Goal: Task Accomplishment & Management: Manage account settings

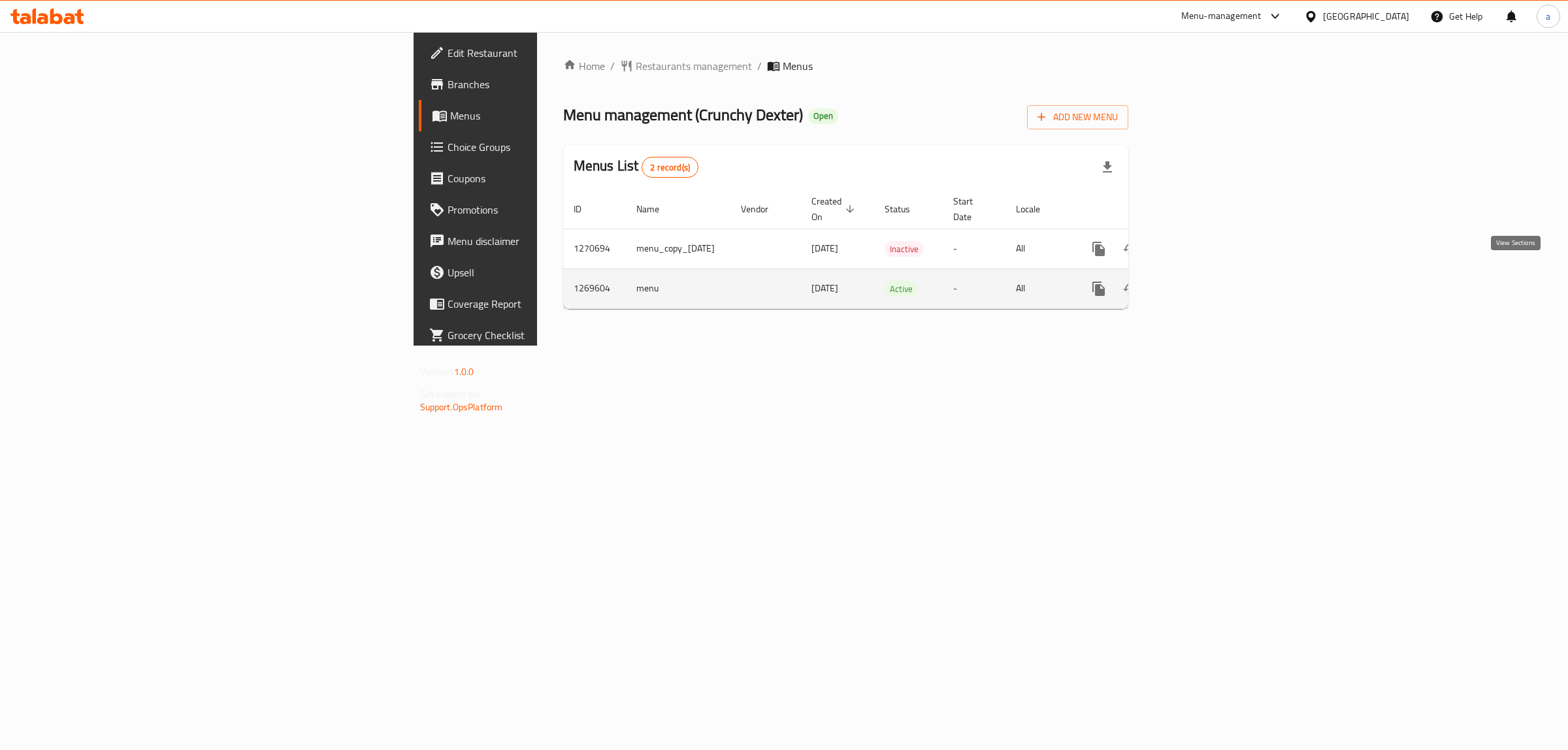
click at [1200, 281] on icon "enhanced table" at bounding box center [1192, 288] width 16 height 16
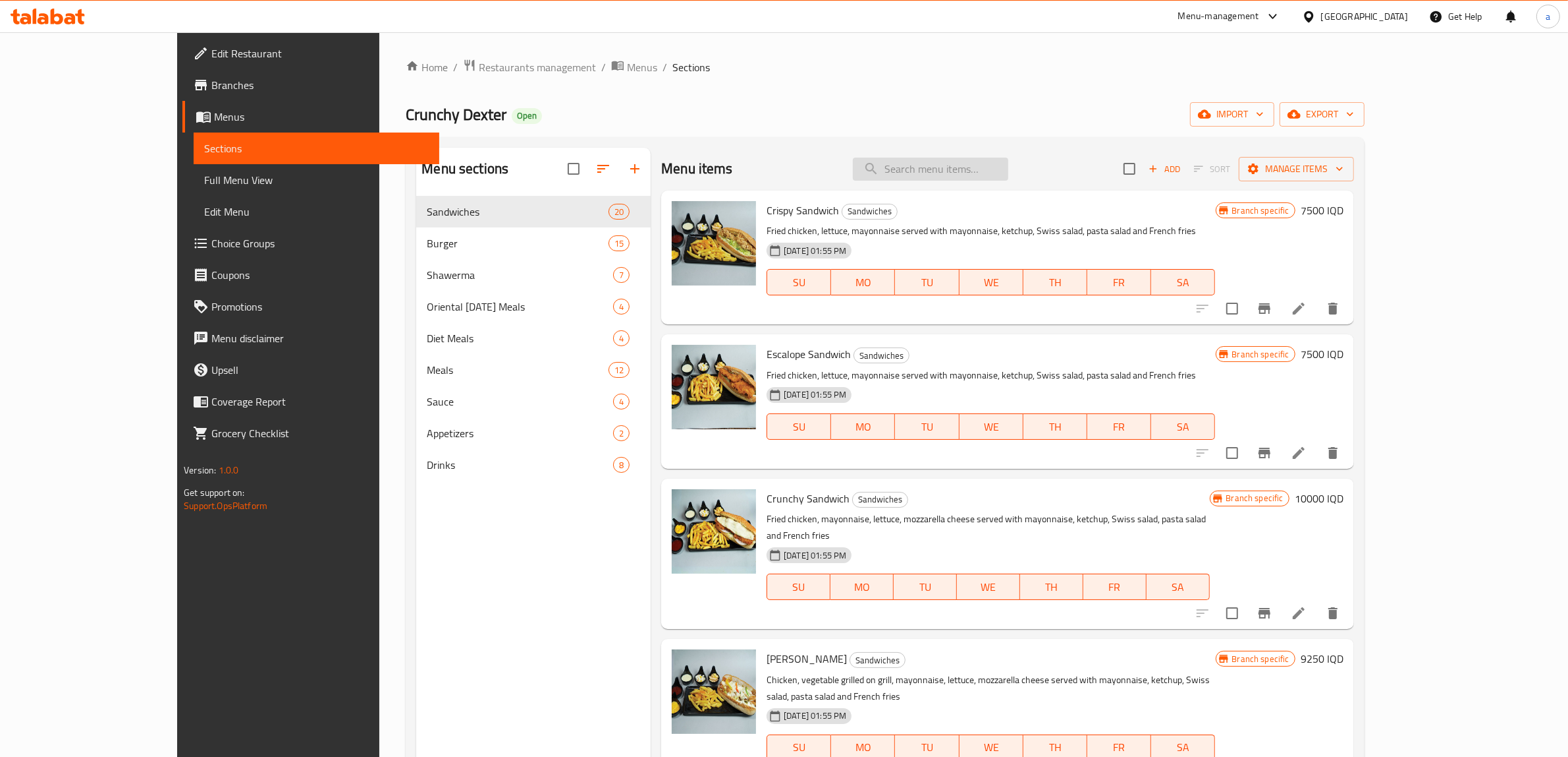
click at [967, 168] on input "search" at bounding box center [930, 168] width 155 height 23
paste input "7 Up"
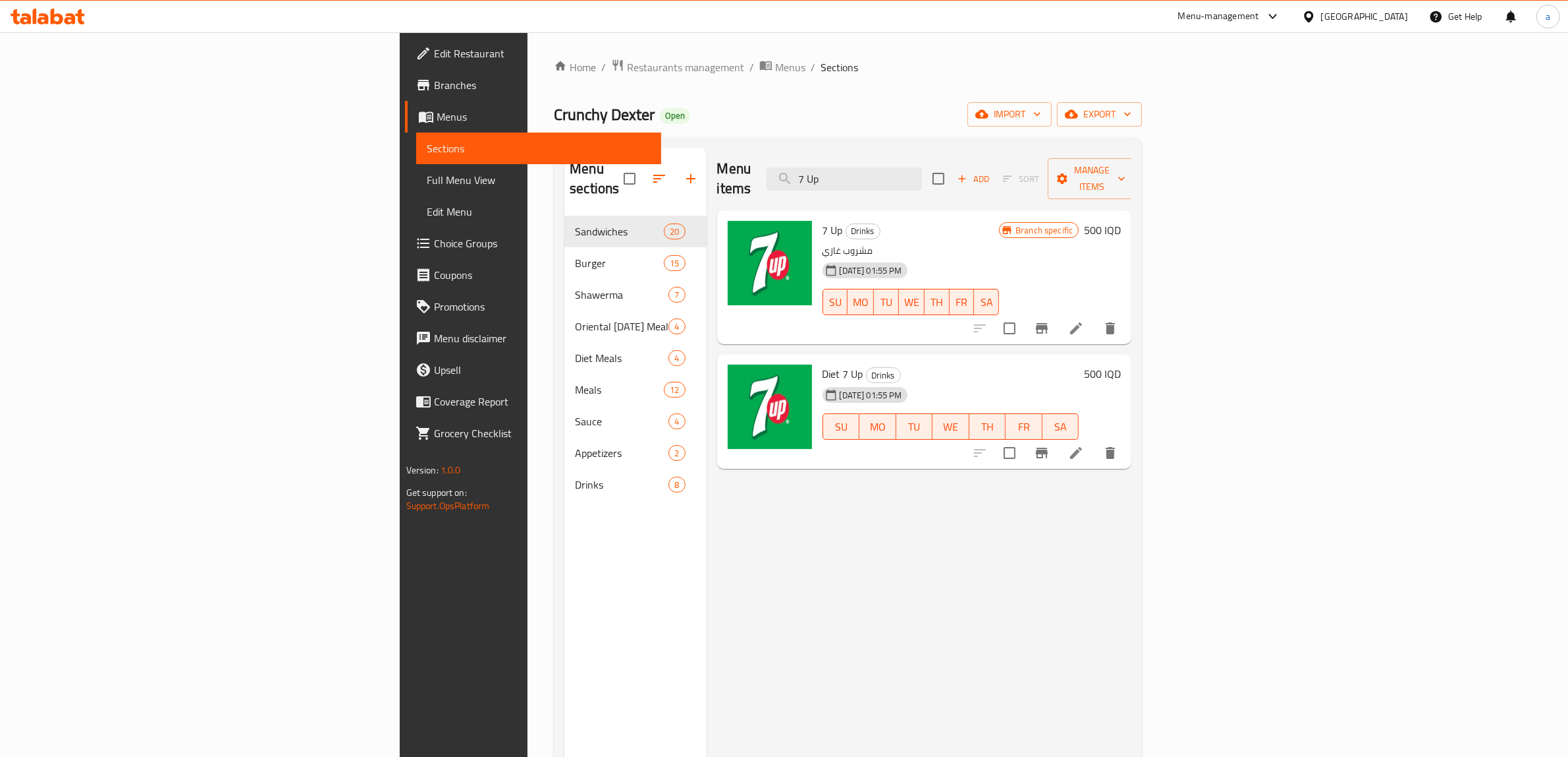
type input "7 Up"
click at [427, 173] on span "Full Menu View" at bounding box center [539, 179] width 225 height 16
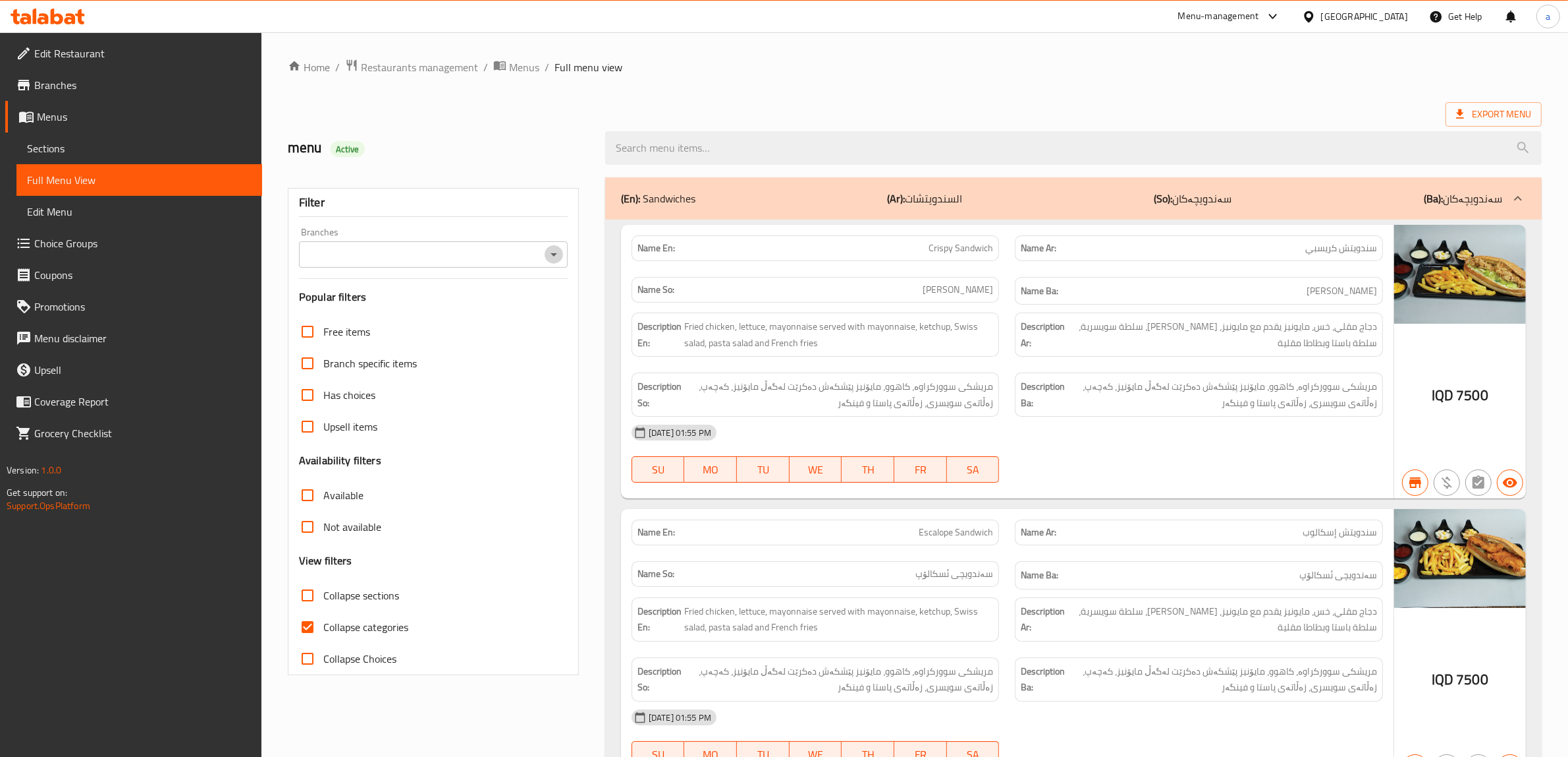
click at [553, 258] on icon "Open" at bounding box center [553, 254] width 16 height 16
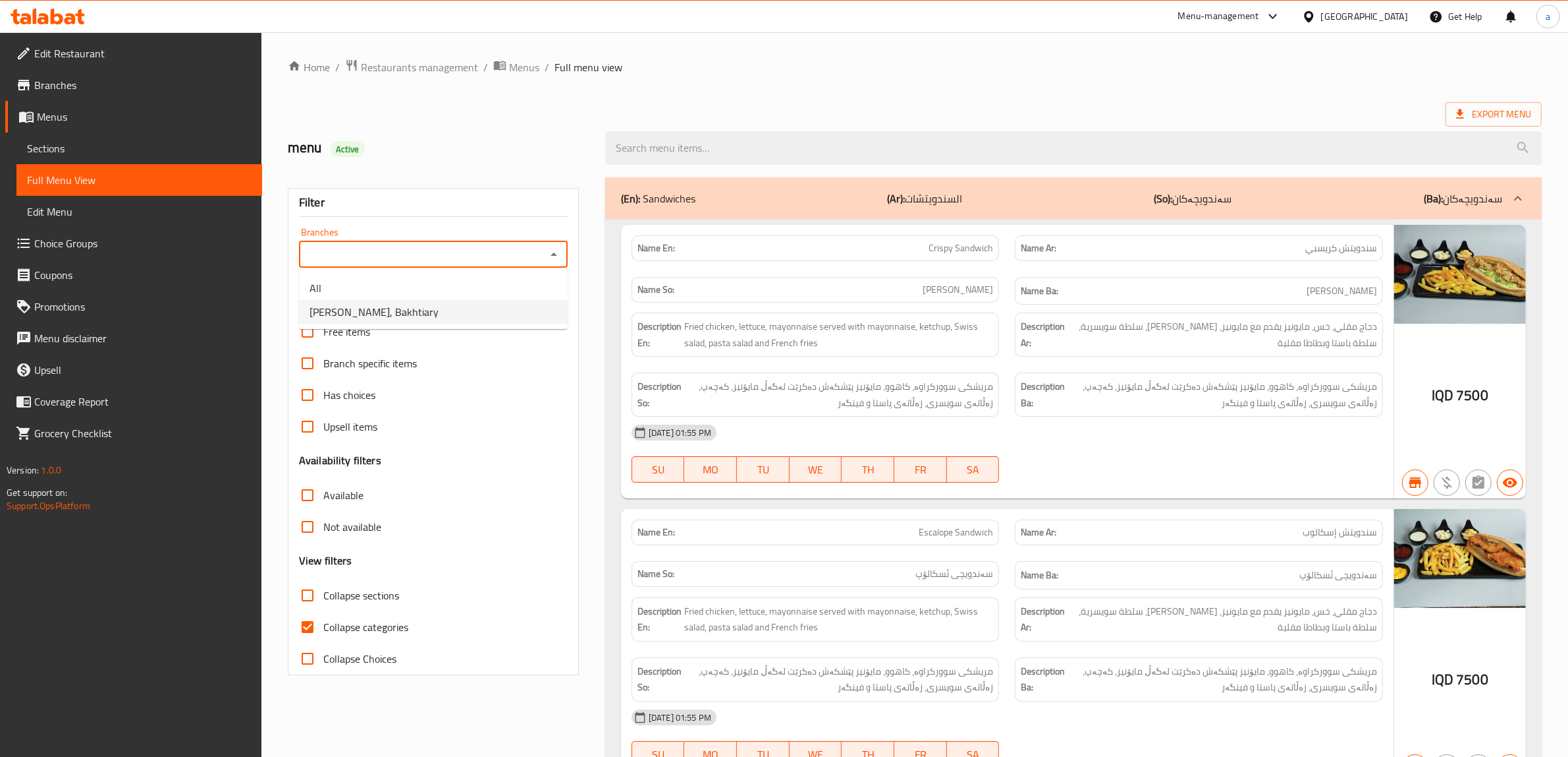
click at [399, 308] on span "[PERSON_NAME], Bakhtiary" at bounding box center [374, 312] width 129 height 16
type input "[PERSON_NAME], Bakhtiary"
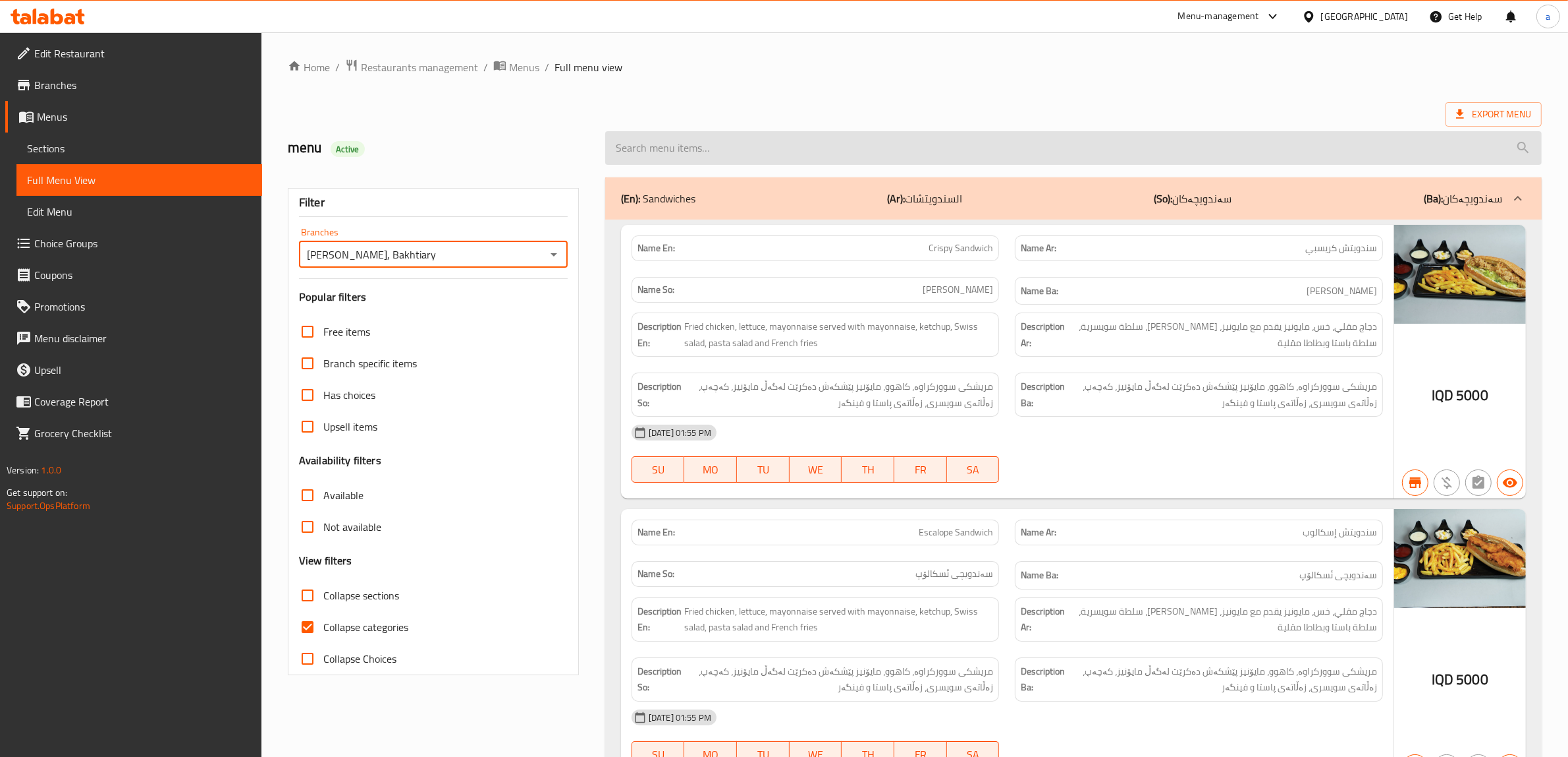
click at [789, 137] on input "search" at bounding box center [1074, 148] width 937 height 33
paste input "7 Up"
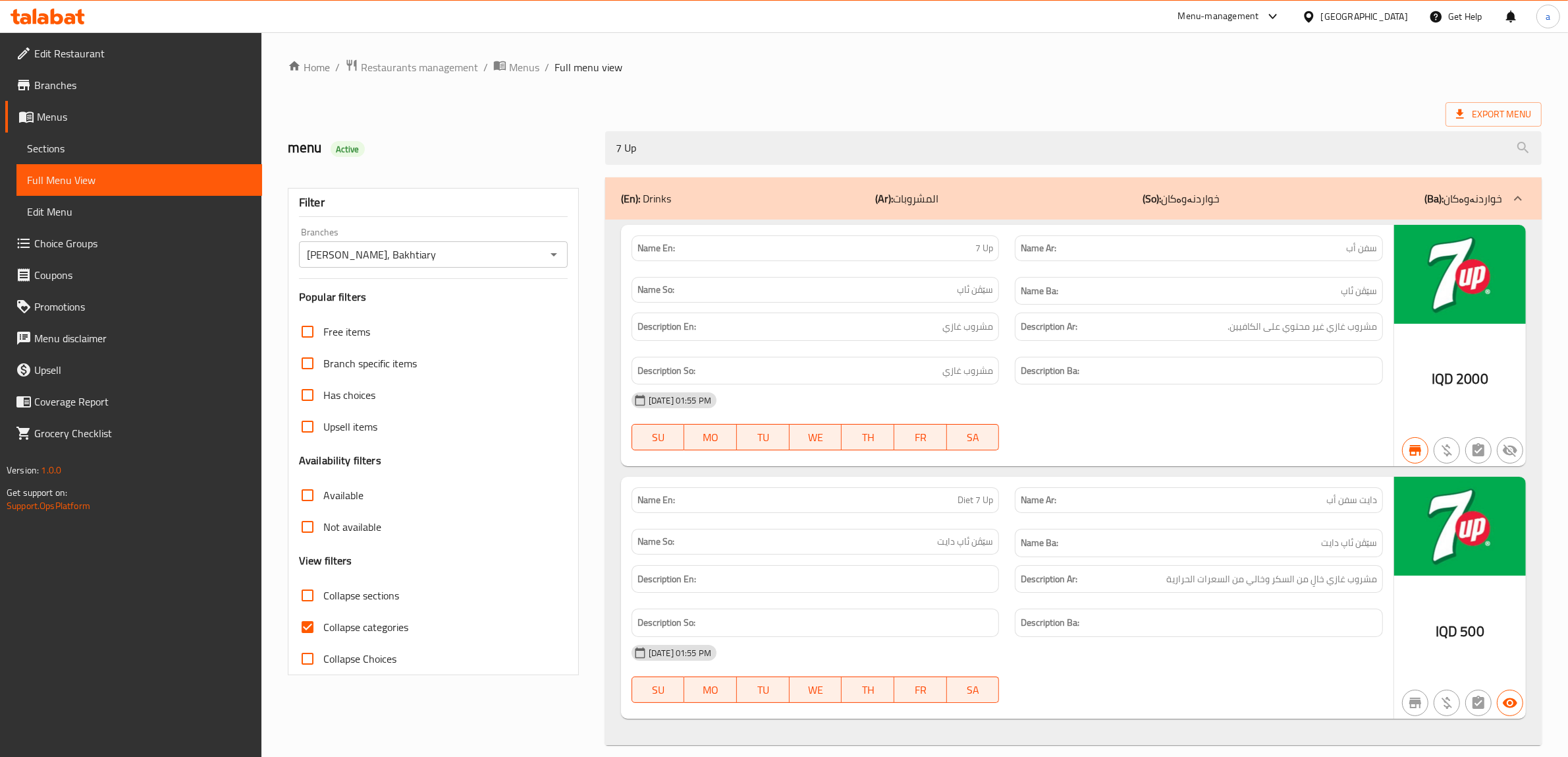
type input "7 Up"
click at [41, 150] on span "Sections" at bounding box center [139, 148] width 225 height 16
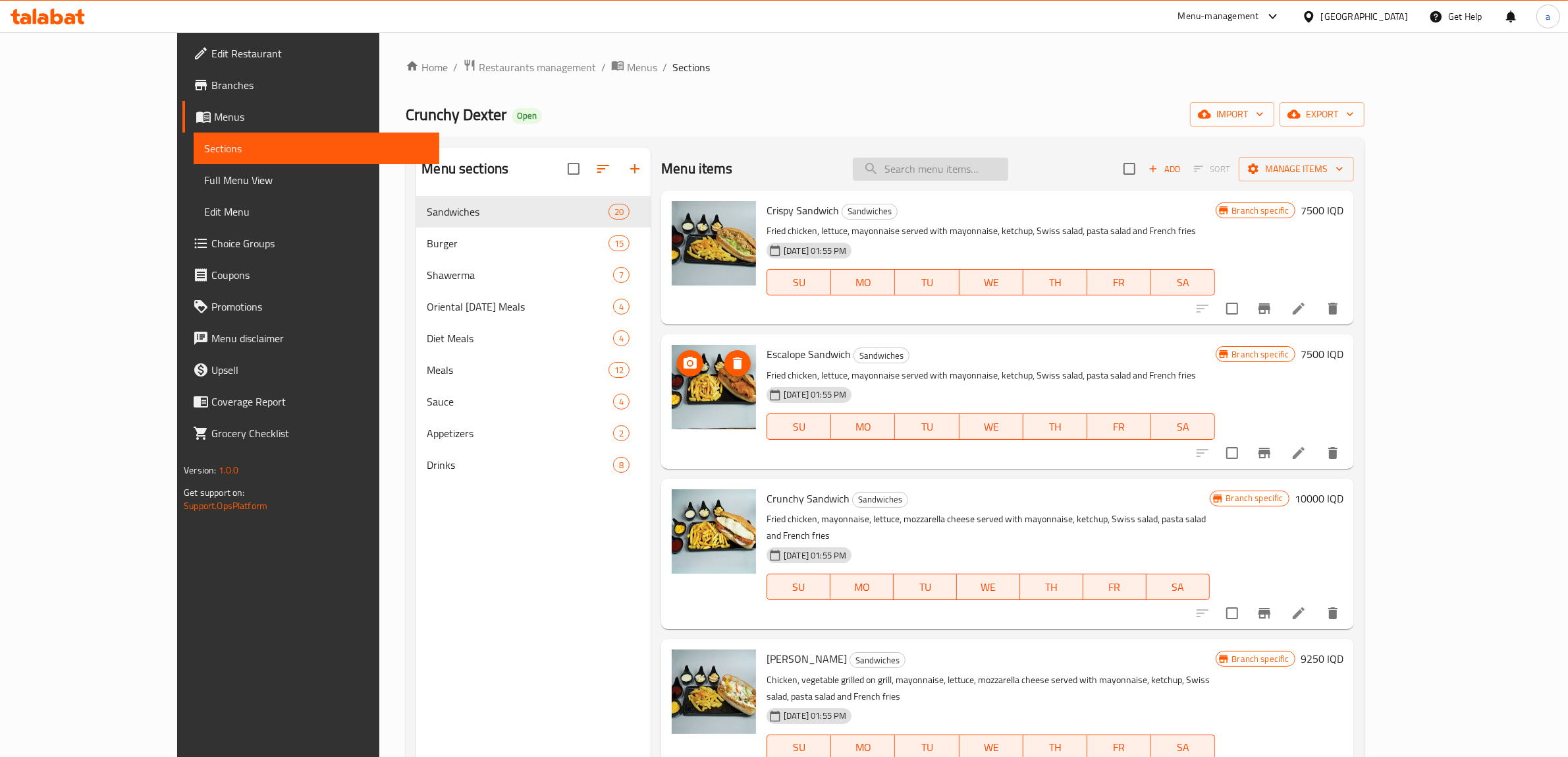
click at [986, 170] on input "search" at bounding box center [930, 168] width 155 height 23
paste input "7 Up"
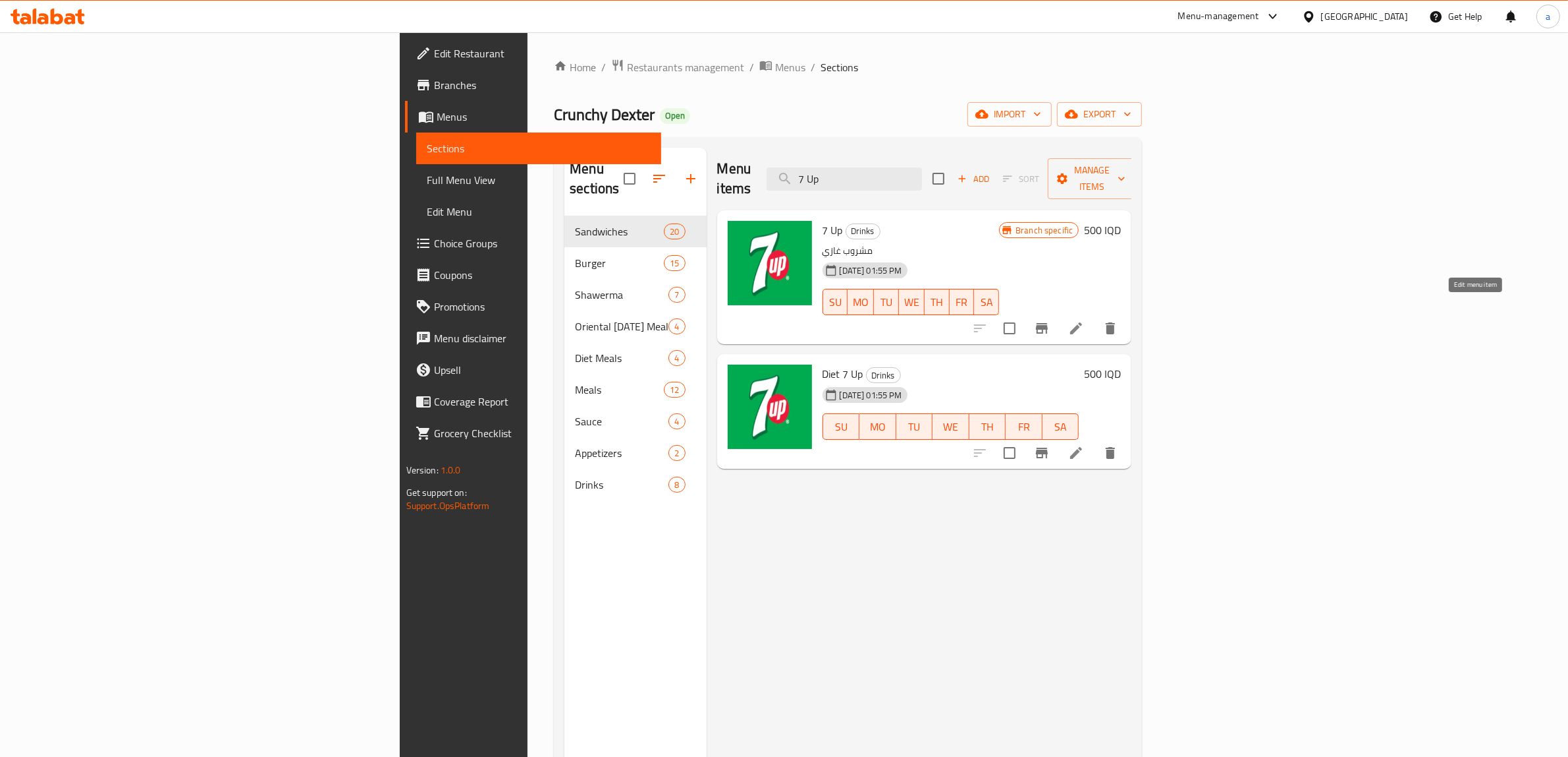
type input "7 Up"
click at [1084, 320] on icon at bounding box center [1075, 327] width 16 height 16
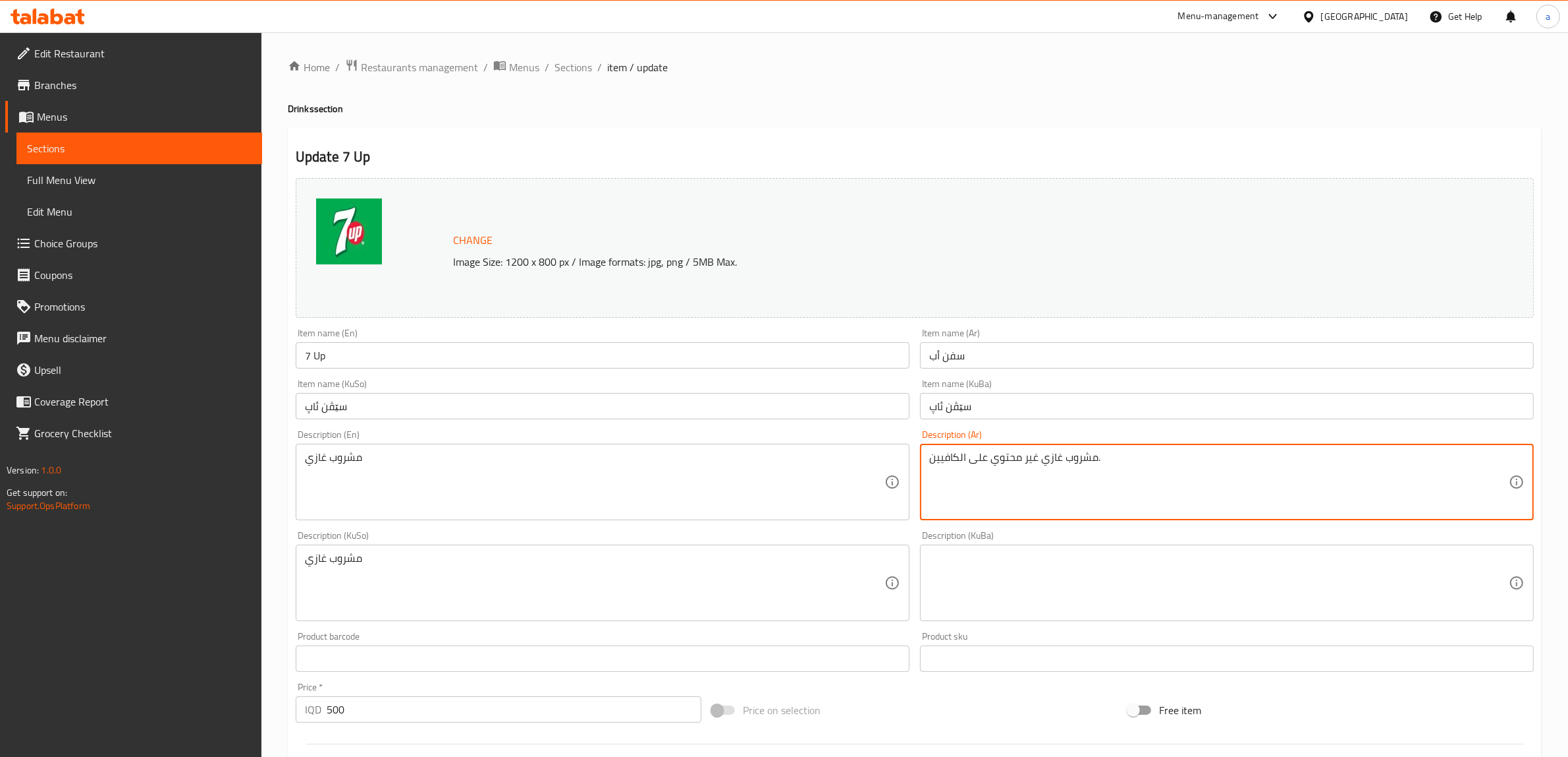
click at [968, 460] on textarea "مشروب غازي غير محتوي على الكافيين." at bounding box center [1219, 482] width 580 height 62
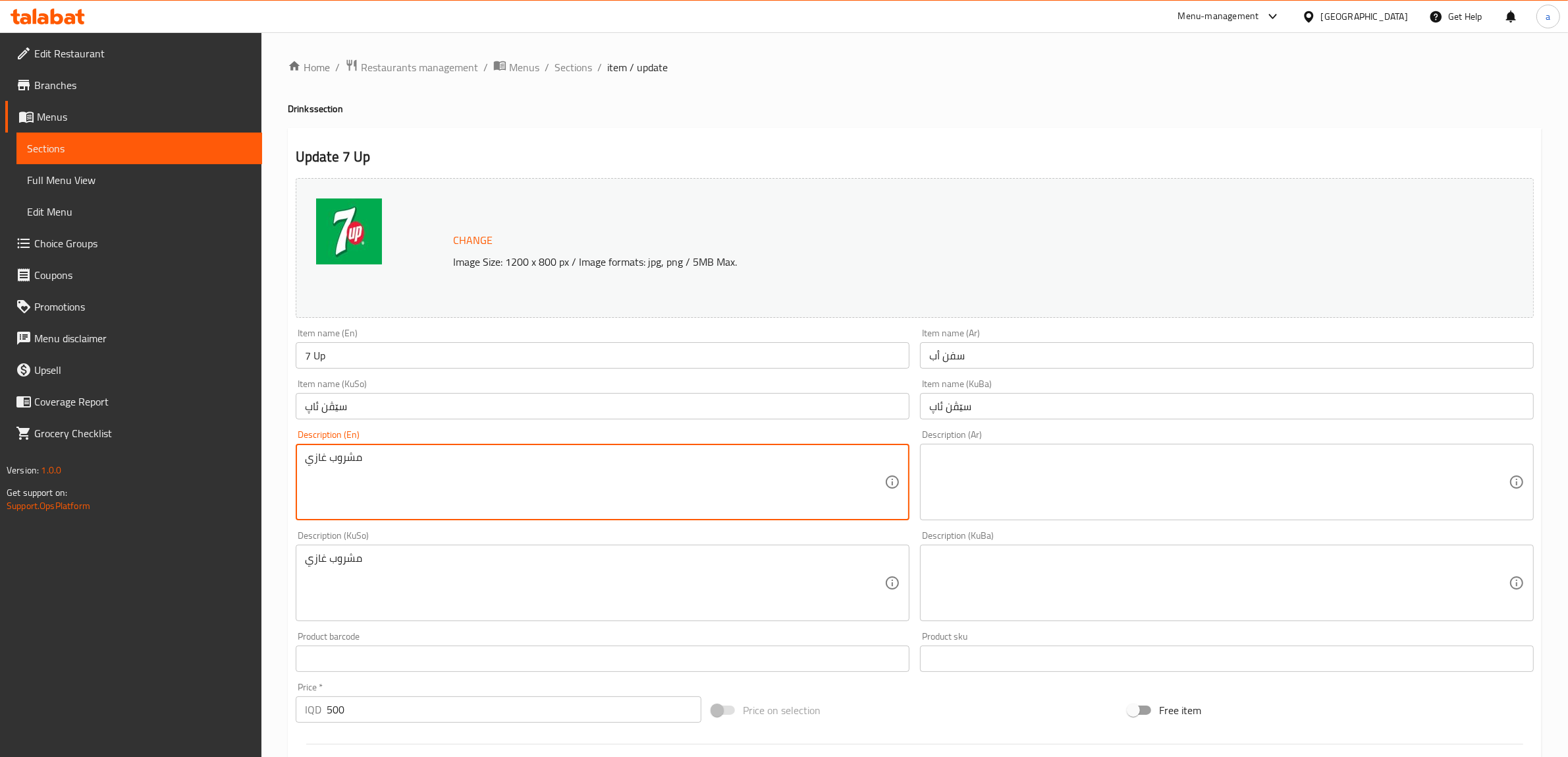
click at [335, 461] on textarea "مشروب غازي" at bounding box center [595, 482] width 580 height 62
click at [1061, 471] on textarea at bounding box center [1219, 482] width 580 height 62
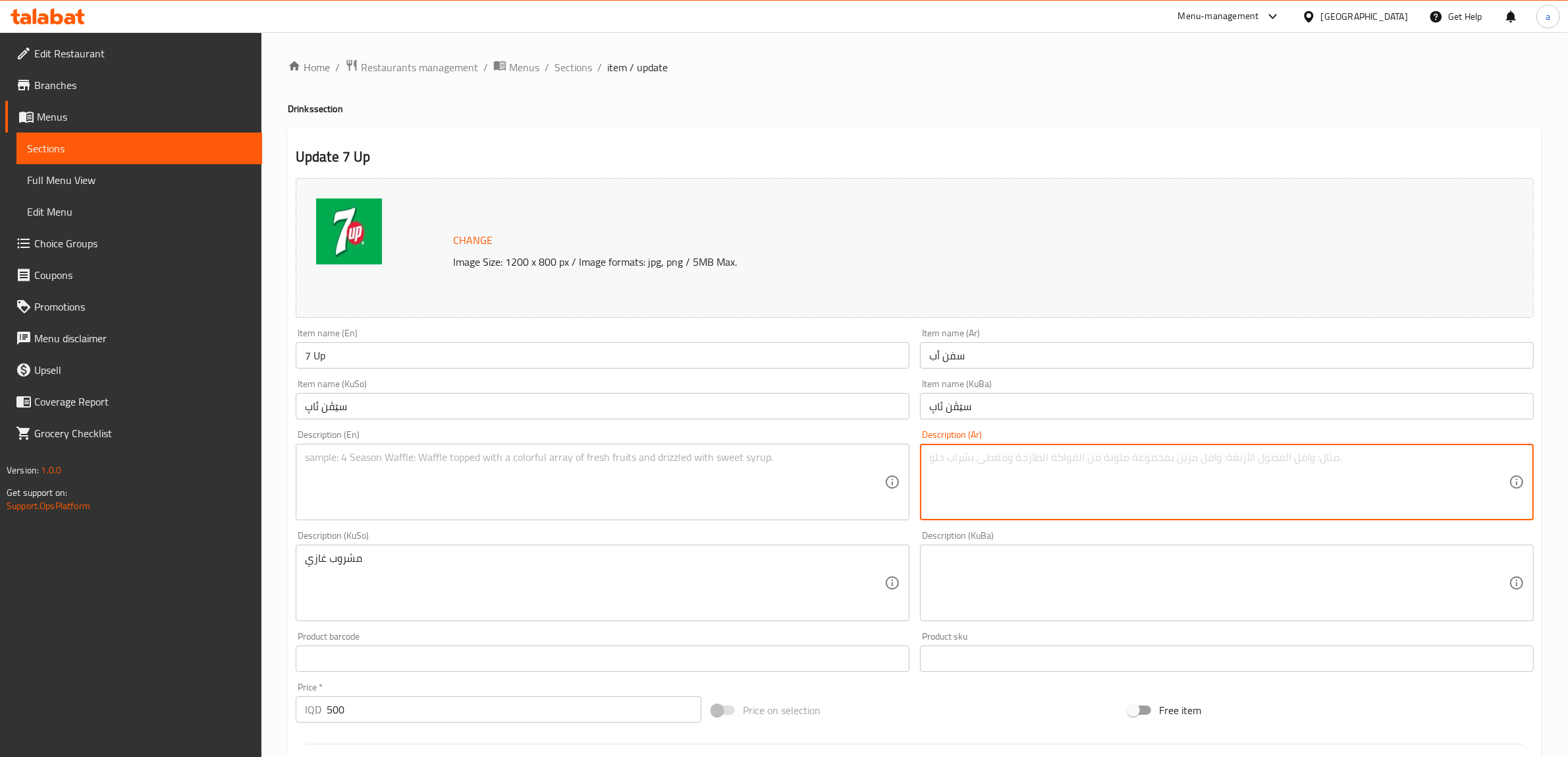
paste textarea "مشروب غازي"
type textarea "مشروب غازي"
click at [508, 465] on textarea at bounding box center [595, 482] width 580 height 62
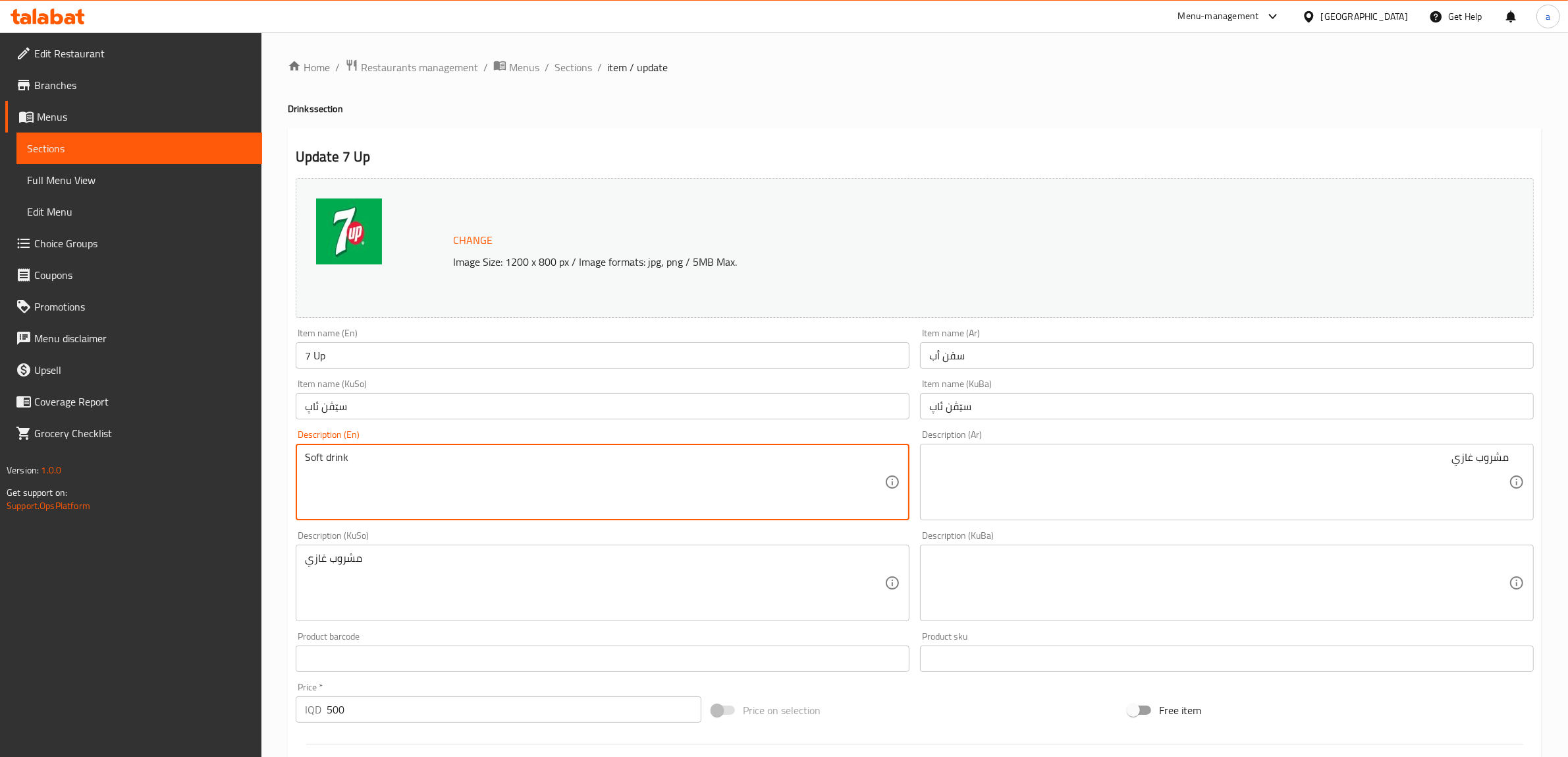
type textarea "Soft drink"
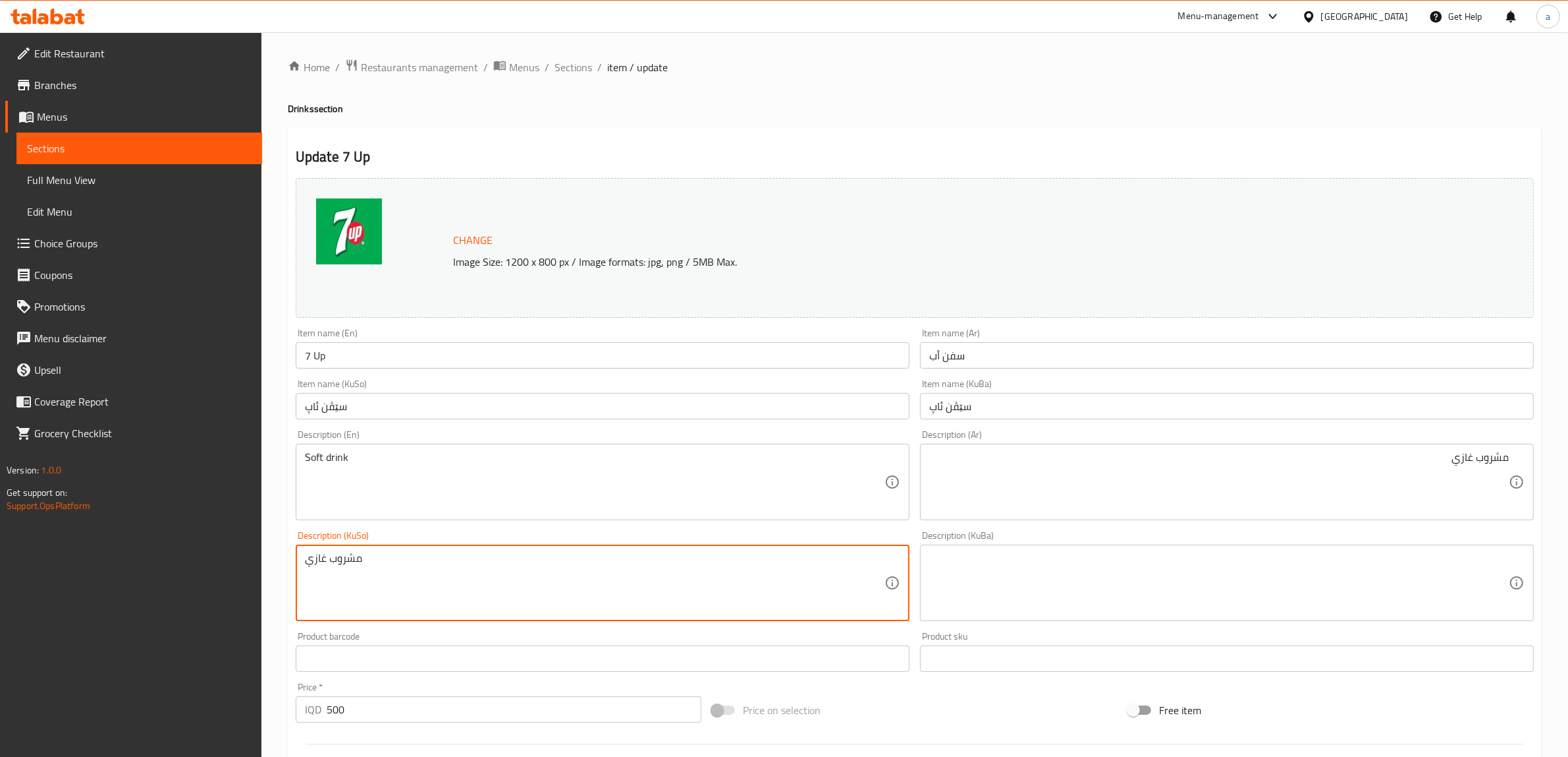
click at [357, 567] on textarea "مشروب غازي" at bounding box center [595, 582] width 580 height 62
type textarea "خواردنەوەی گازی"
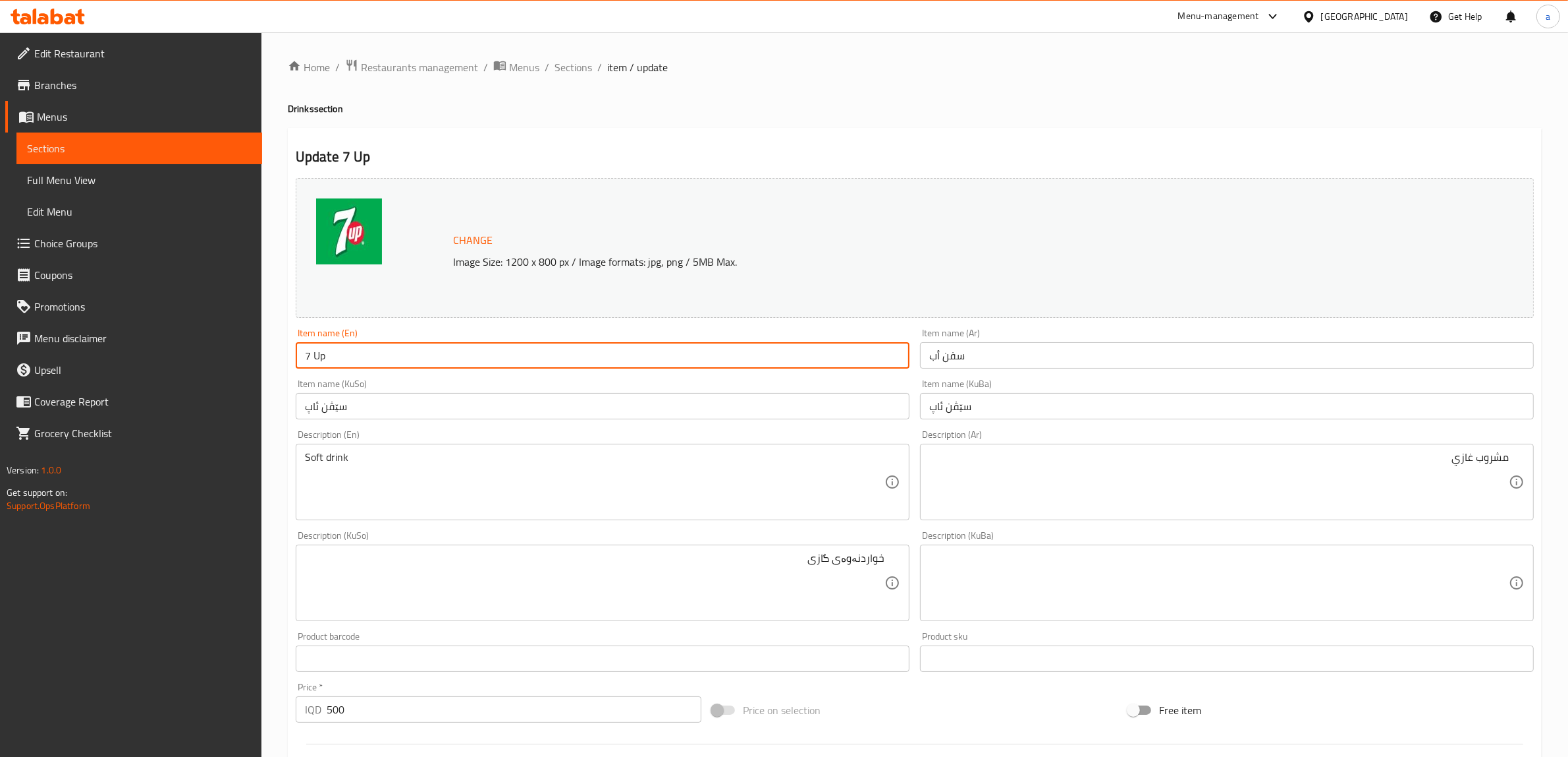
click at [313, 365] on input "7 Up" at bounding box center [602, 355] width 613 height 26
click at [386, 346] on input "7 Up" at bounding box center [602, 355] width 613 height 26
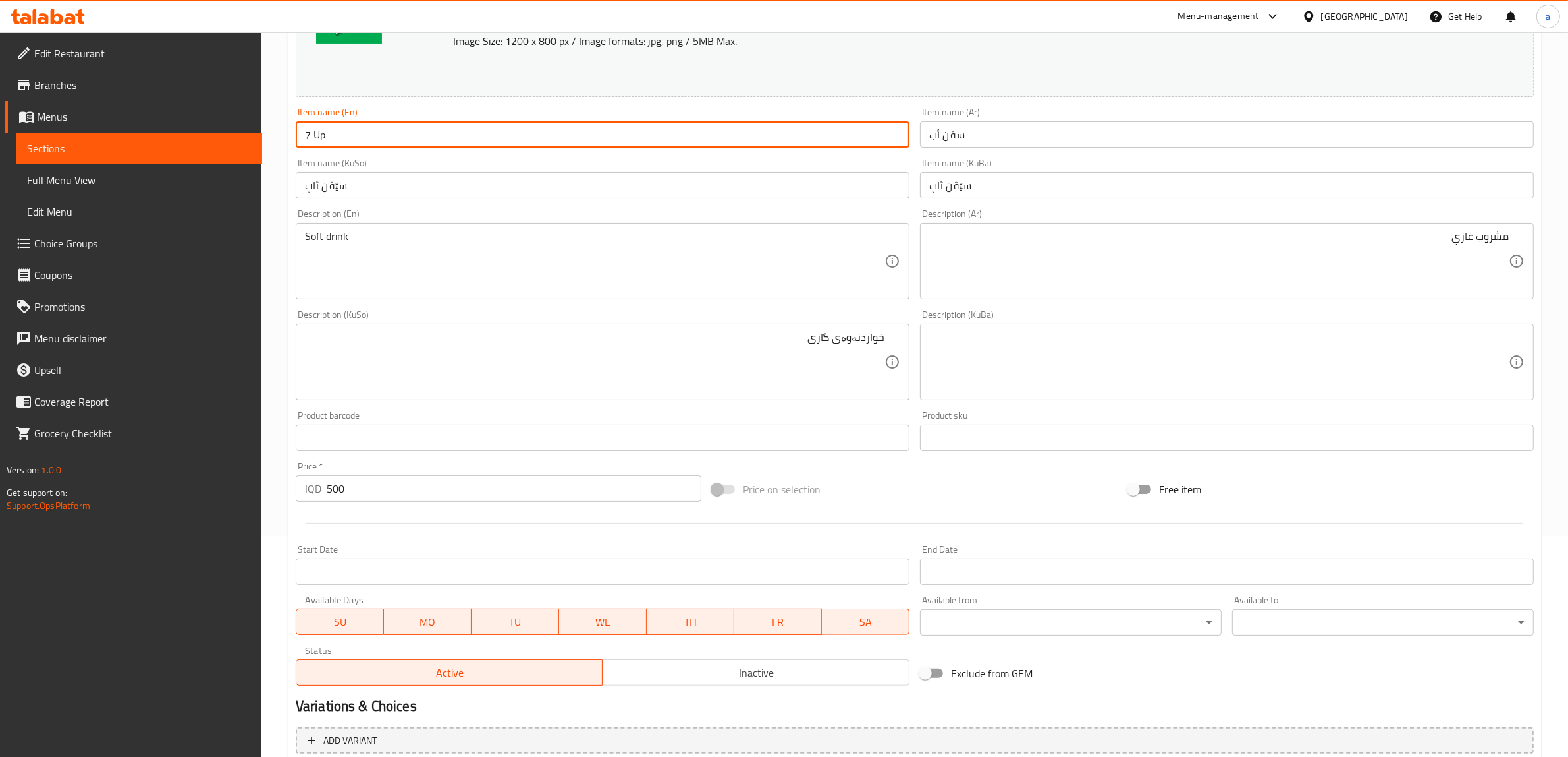
scroll to position [343, 0]
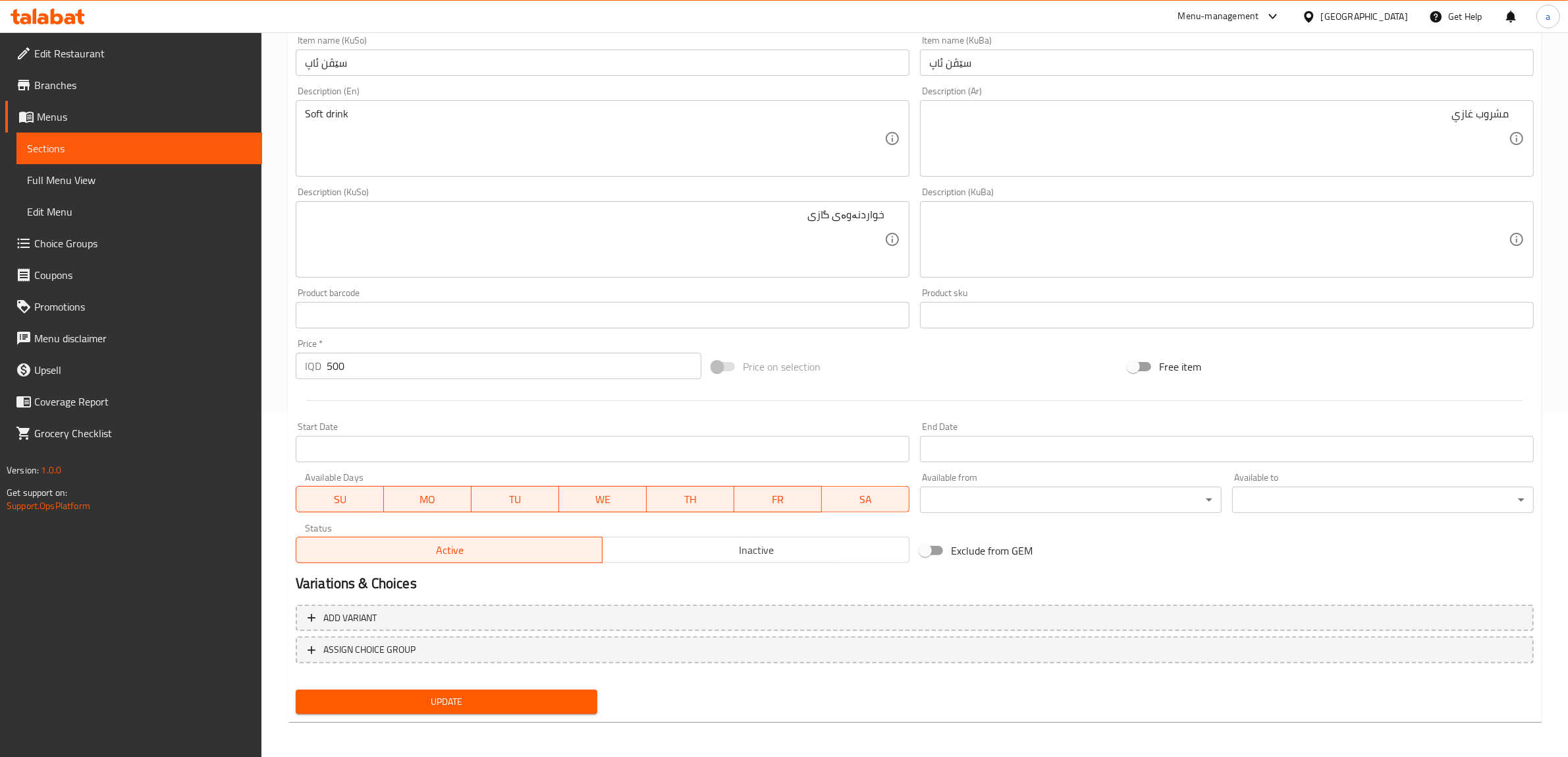
click at [444, 705] on span "Update" at bounding box center [447, 701] width 281 height 17
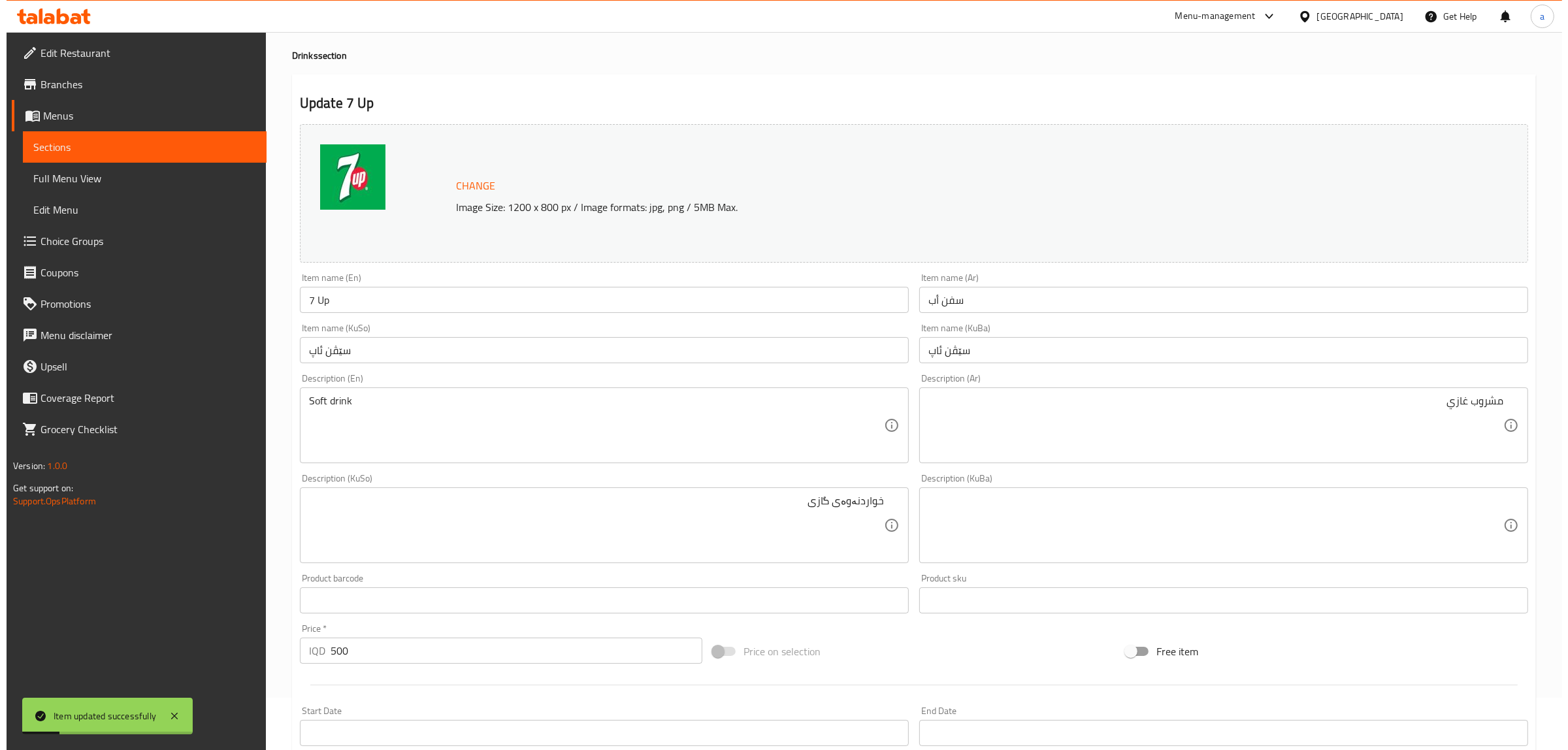
scroll to position [0, 0]
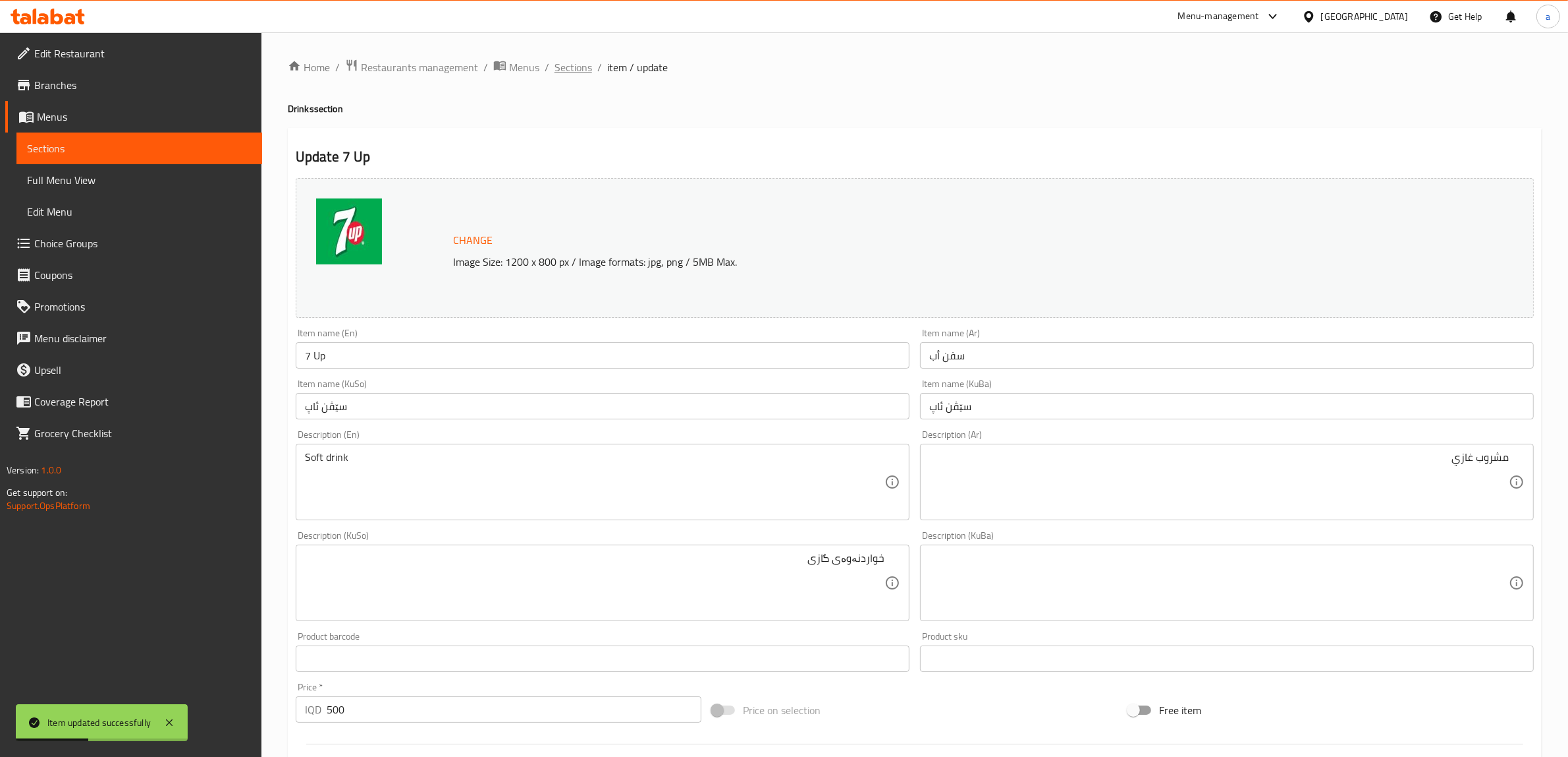
click at [576, 73] on span "Sections" at bounding box center [573, 67] width 37 height 16
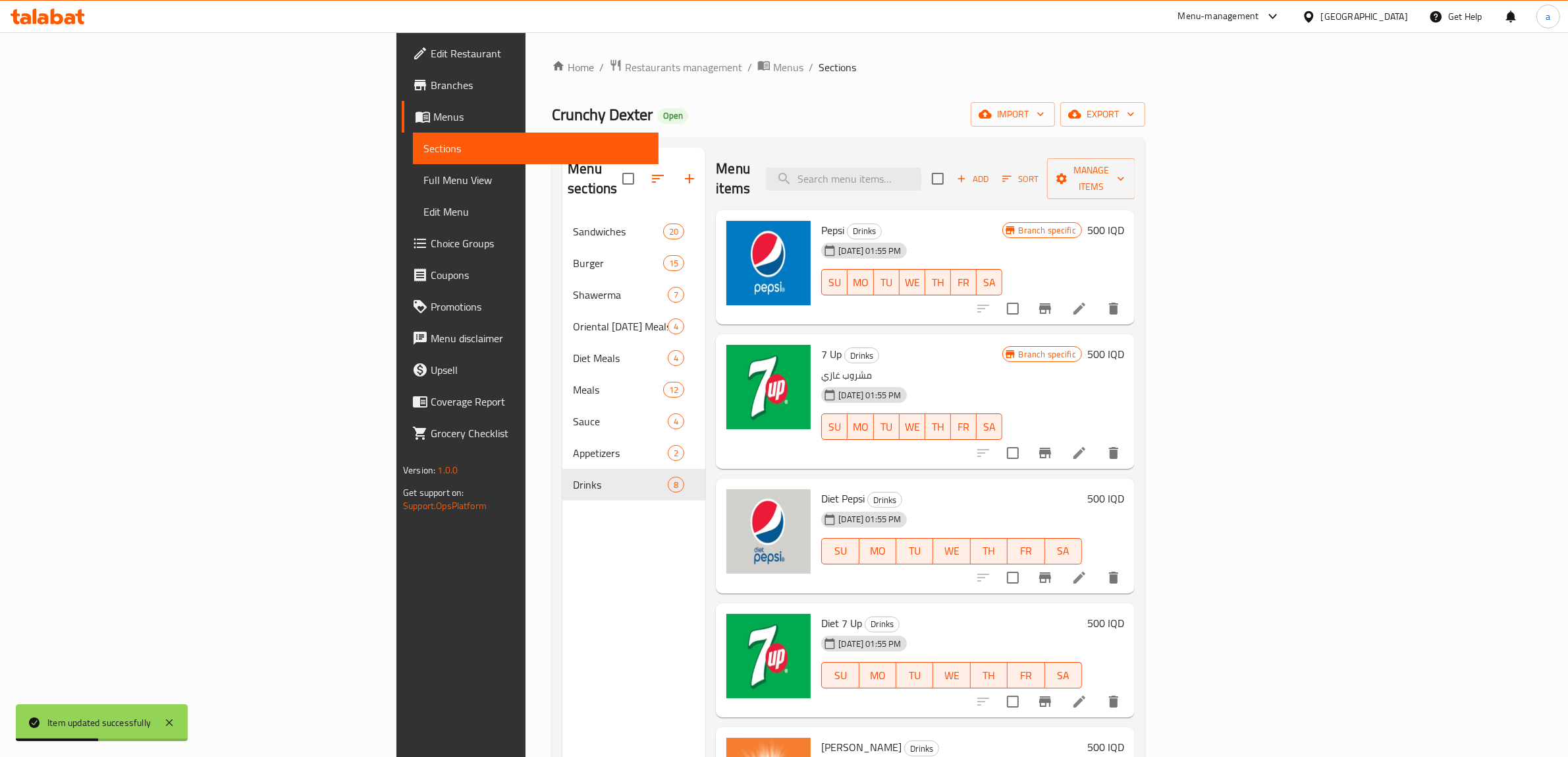
click at [413, 168] on link "Full Menu View" at bounding box center [535, 179] width 245 height 32
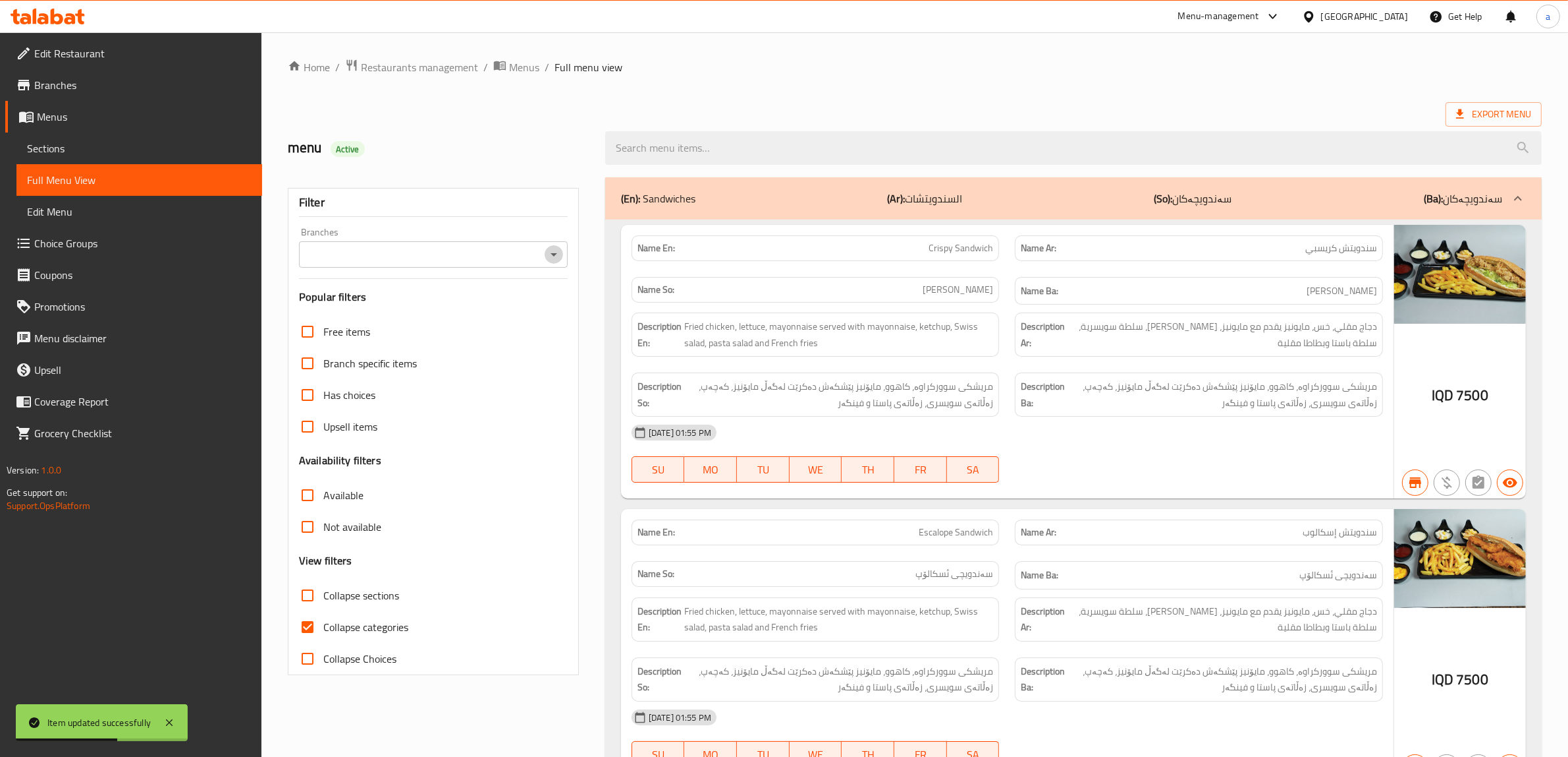
click at [554, 257] on icon "Open" at bounding box center [553, 254] width 16 height 16
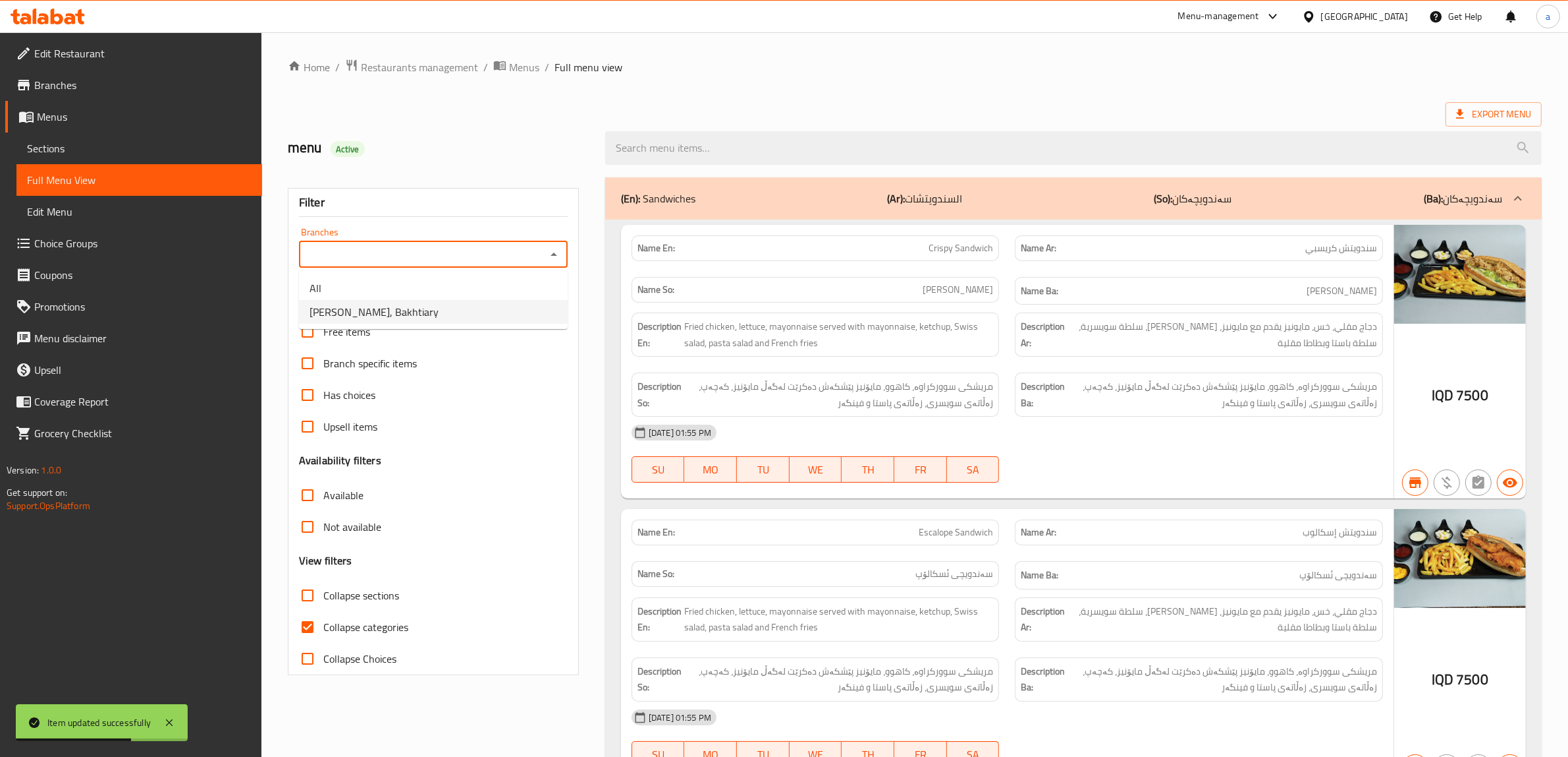
click at [433, 307] on li "[PERSON_NAME], Bakhtiary" at bounding box center [433, 312] width 269 height 24
type input "[PERSON_NAME], Bakhtiary"
click at [310, 621] on input "Collapse categories" at bounding box center [308, 627] width 32 height 32
checkbox input "false"
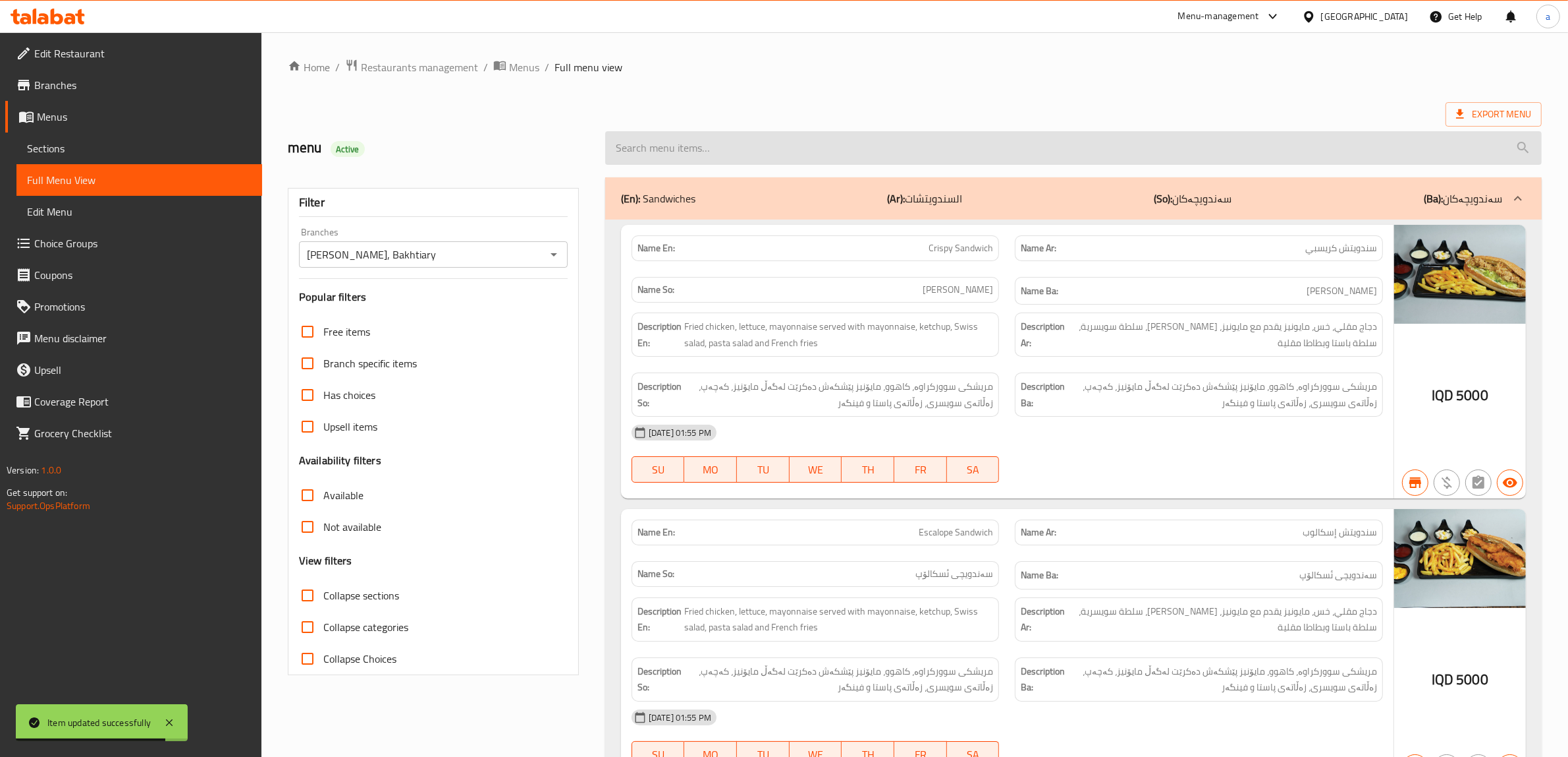
click at [676, 143] on input "search" at bounding box center [1074, 148] width 937 height 33
paste input "7 Up"
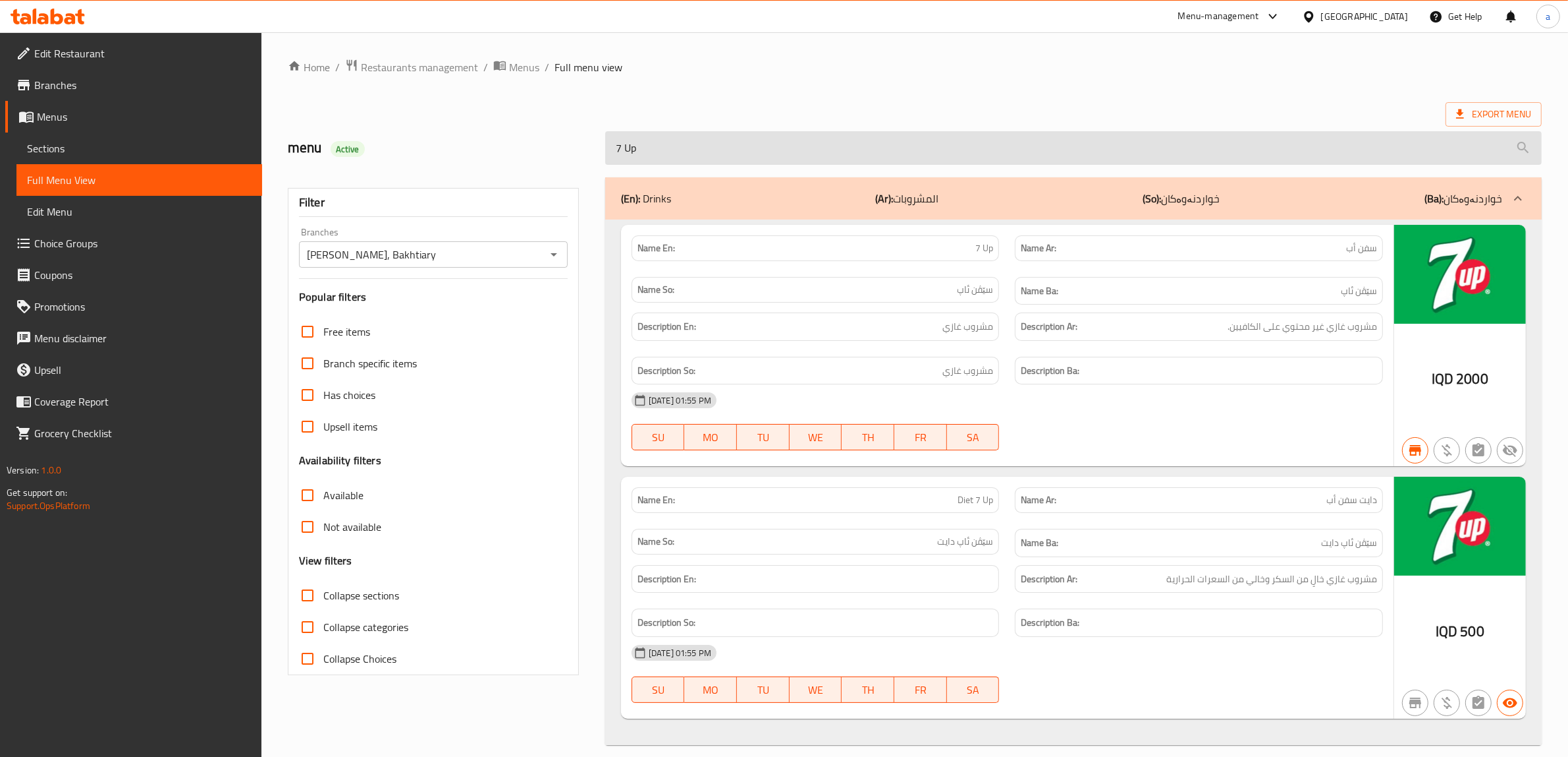
click at [676, 143] on input "7 Up" at bounding box center [1074, 148] width 937 height 33
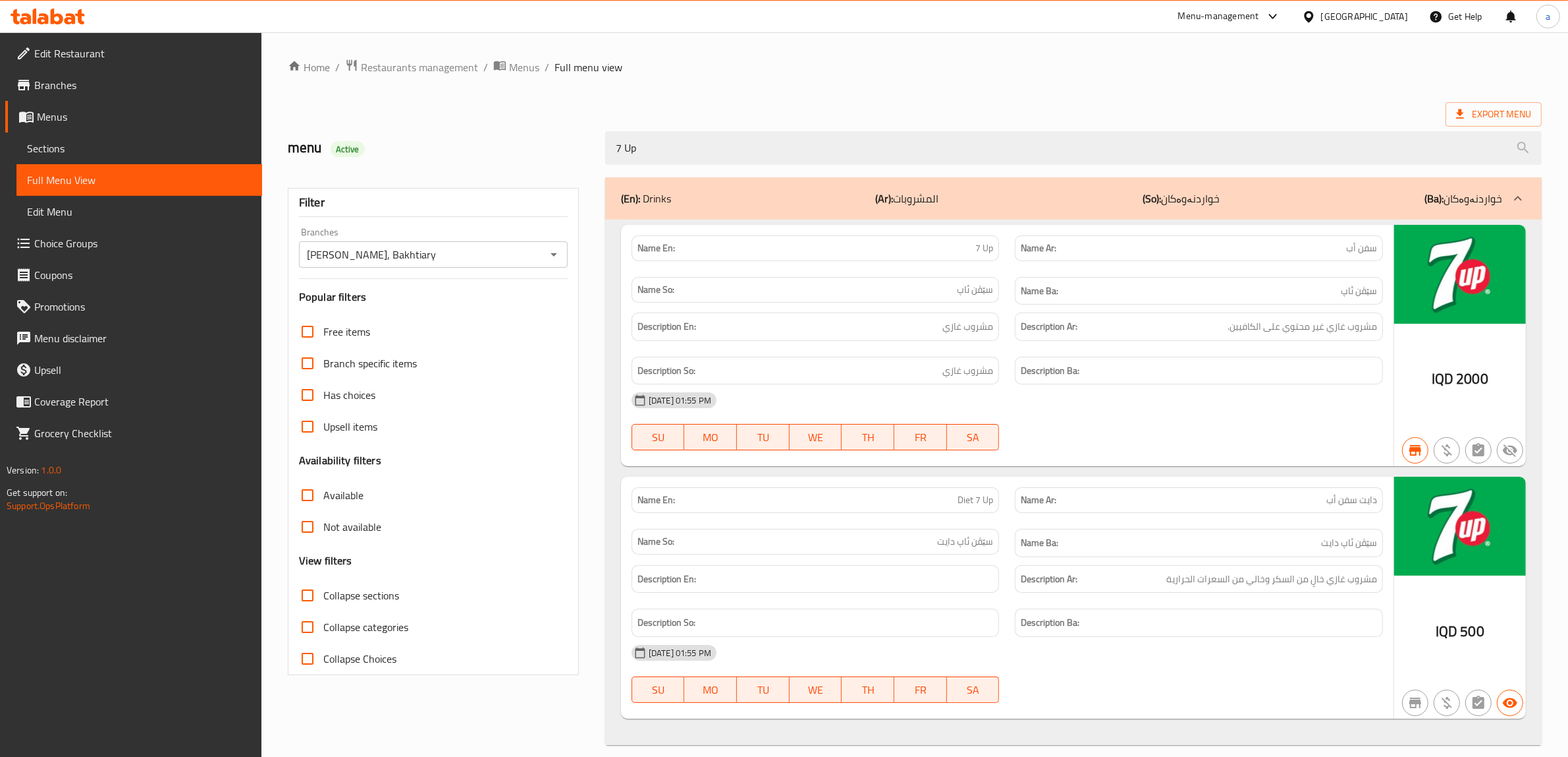
type input "7 Up"
click at [46, 112] on span "Menus" at bounding box center [144, 116] width 215 height 16
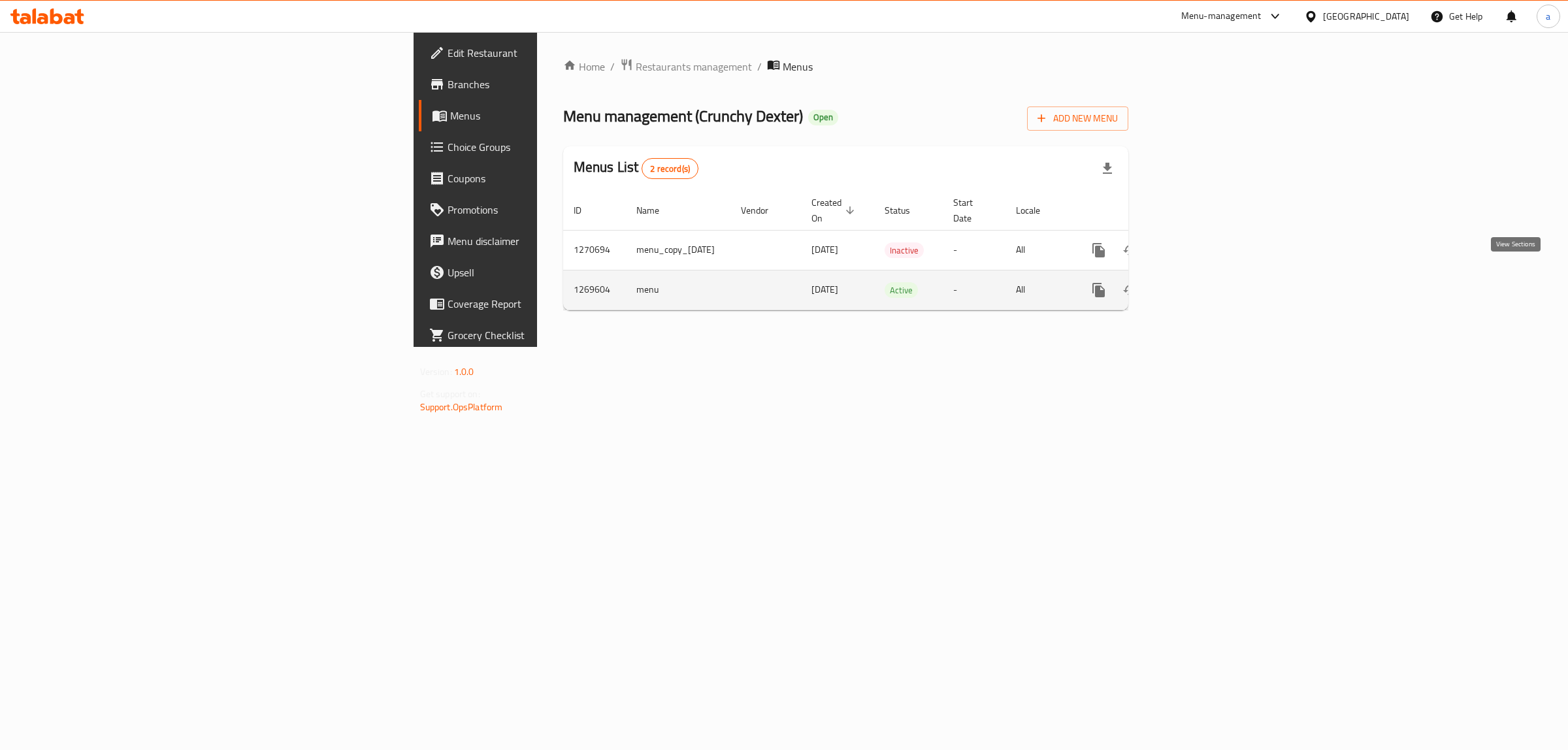
click at [1198, 284] on icon "enhanced table" at bounding box center [1193, 289] width 12 height 12
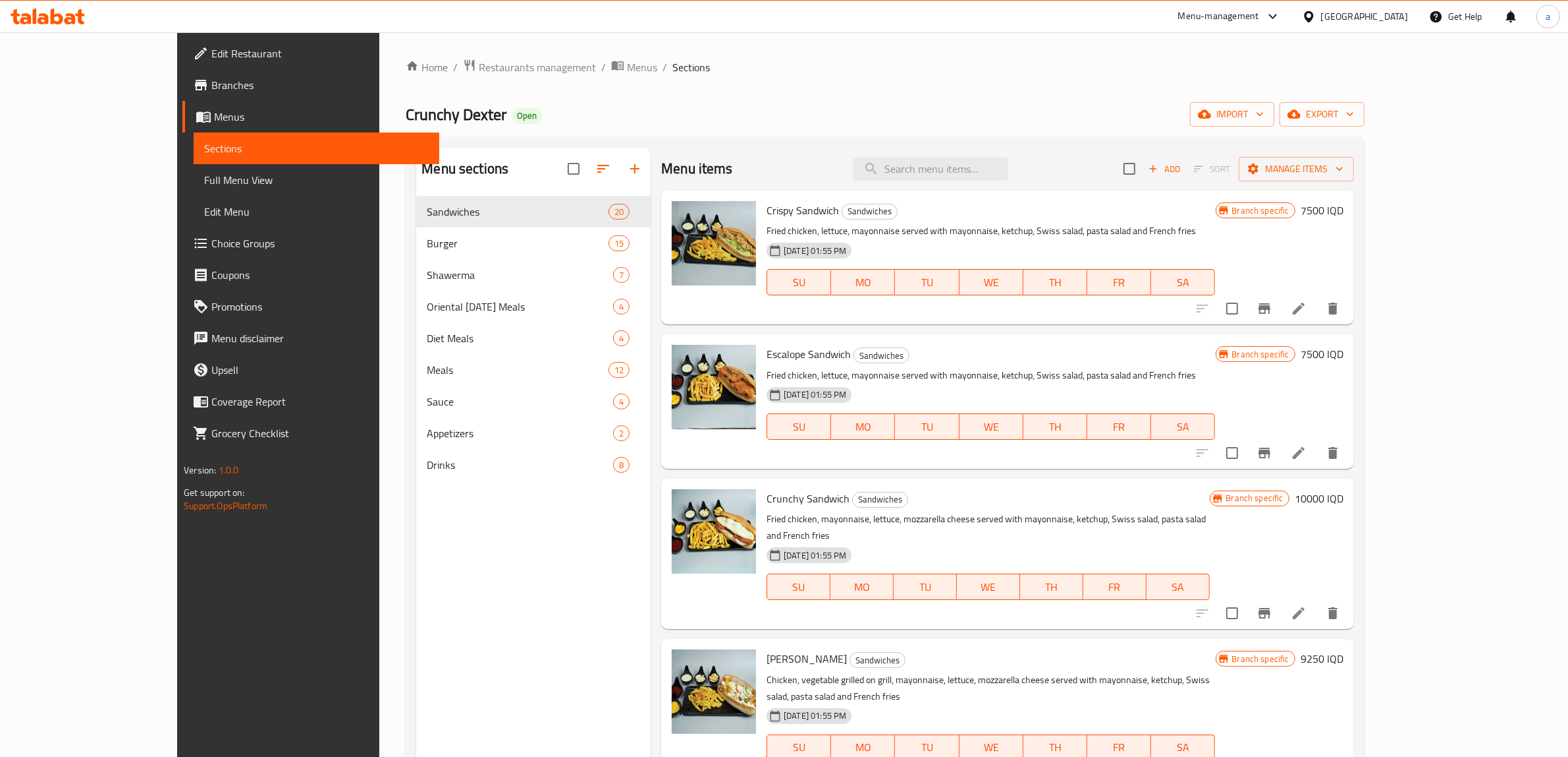
click at [204, 182] on span "Full Menu View" at bounding box center [317, 179] width 225 height 16
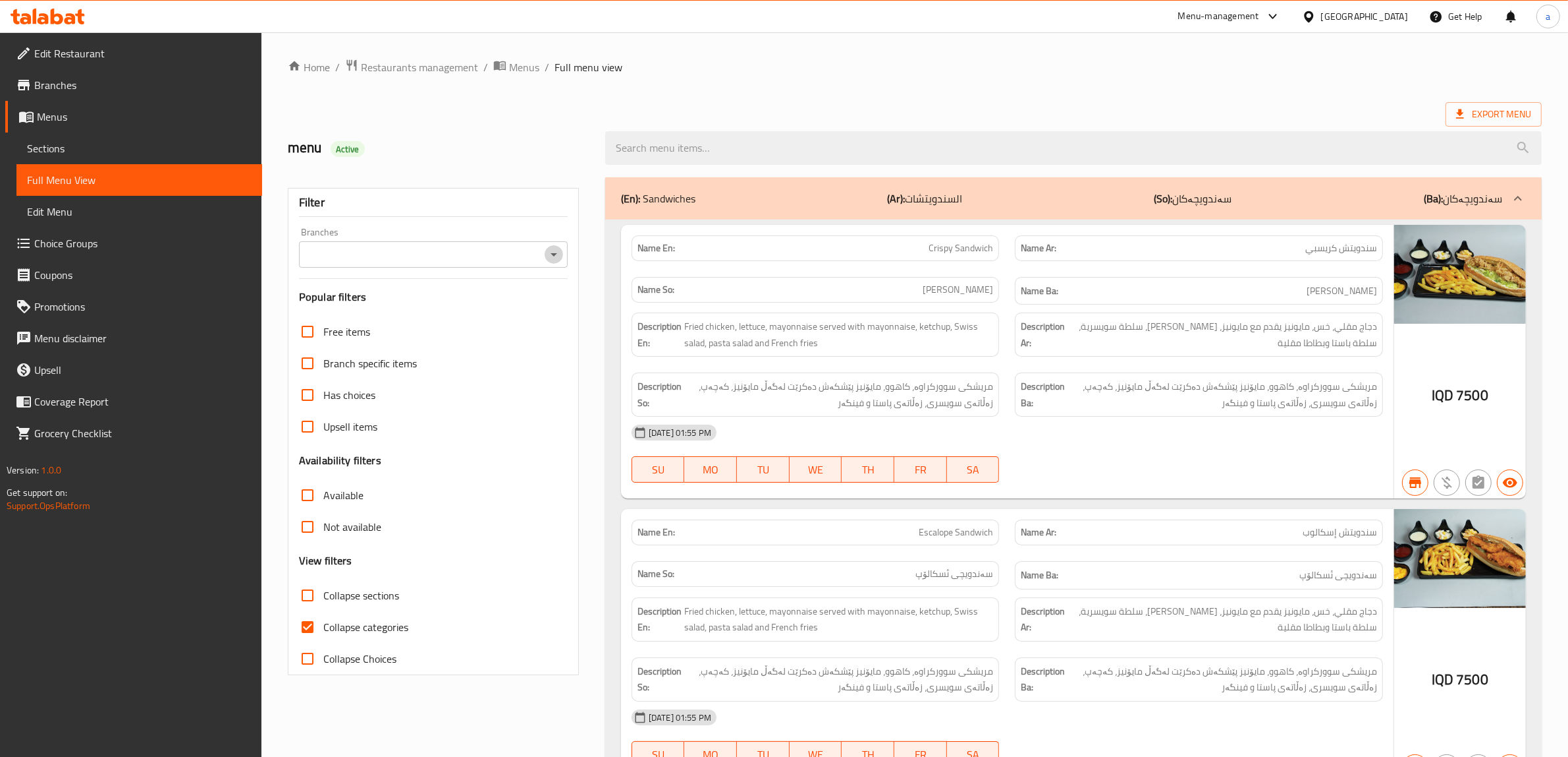
click at [554, 246] on icon "Open" at bounding box center [553, 254] width 16 height 16
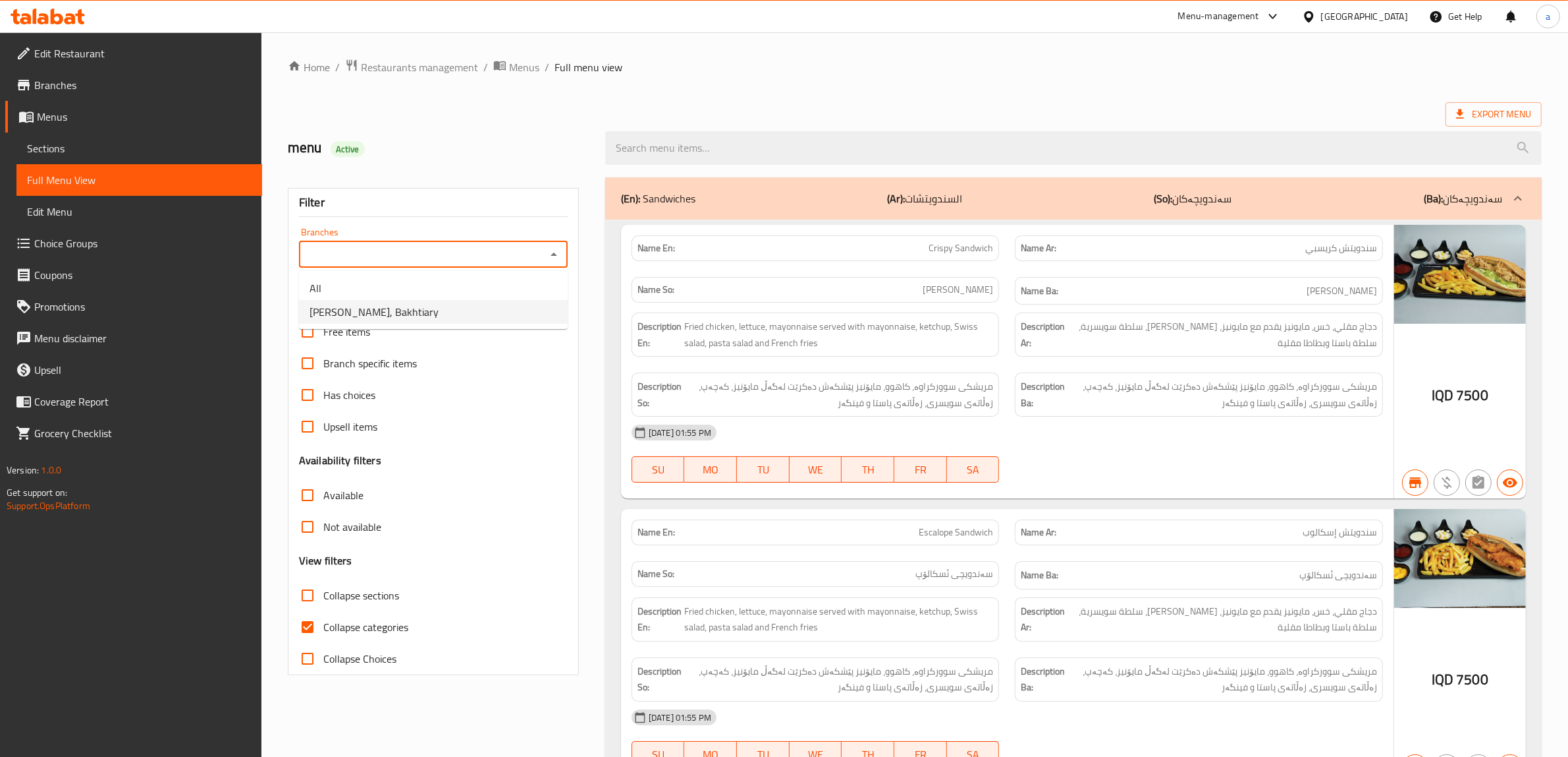
click at [402, 312] on span "[PERSON_NAME], Bakhtiary" at bounding box center [374, 312] width 129 height 16
type input "[PERSON_NAME], Bakhtiary"
click at [308, 625] on input "Collapse categories" at bounding box center [308, 627] width 32 height 32
checkbox input "false"
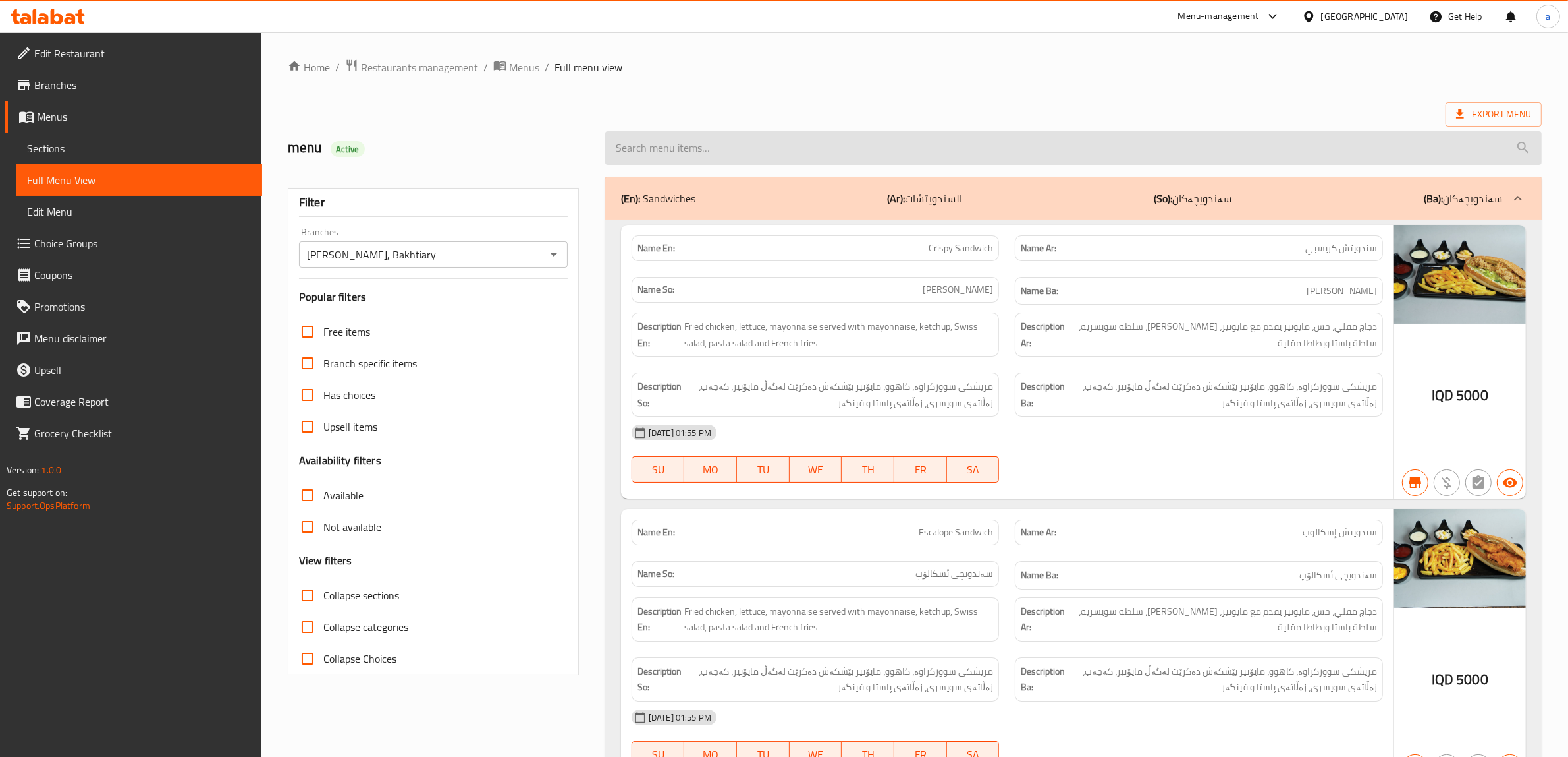
click at [764, 143] on input "search" at bounding box center [1074, 148] width 937 height 33
paste input "7 Up"
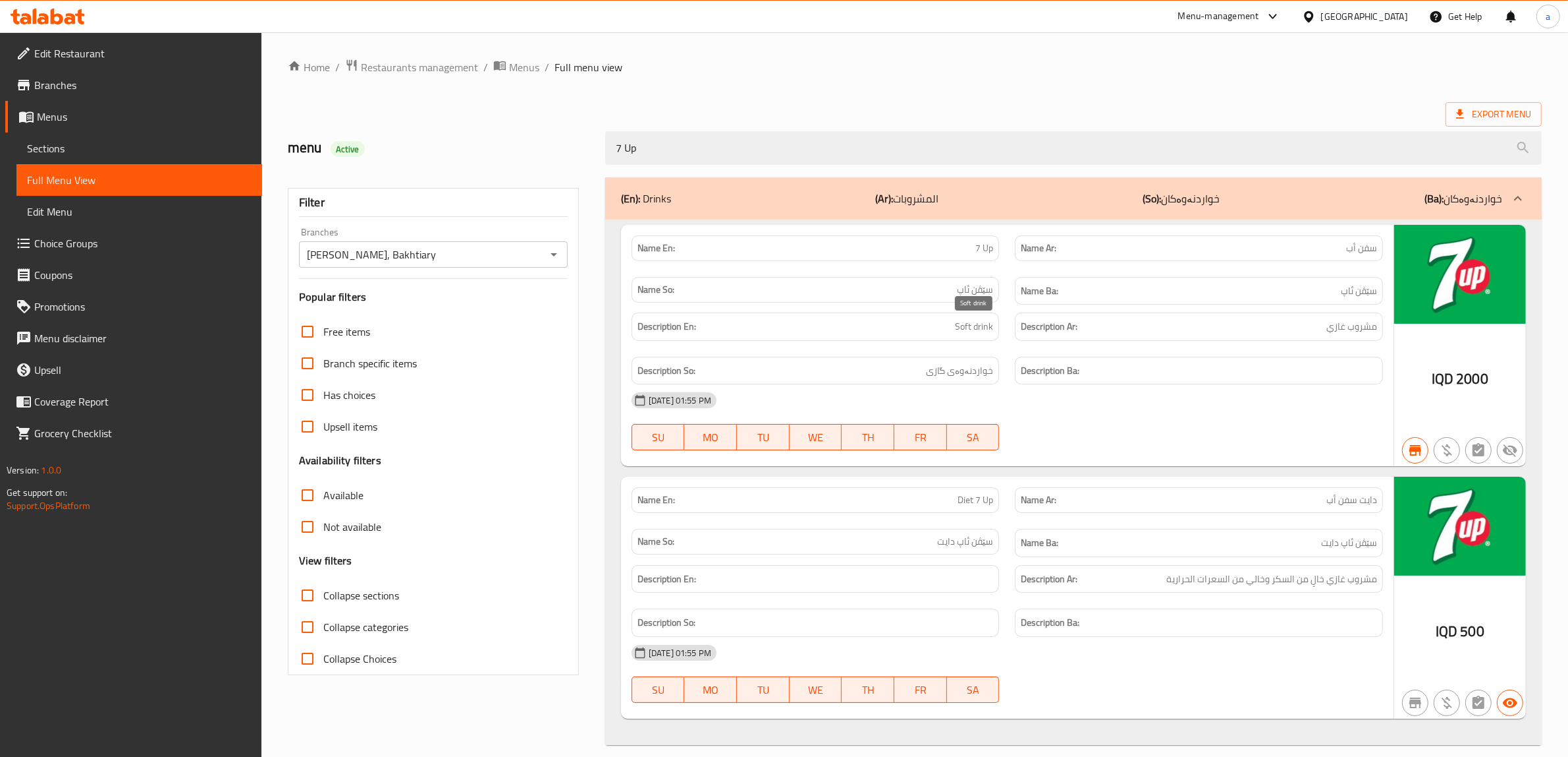
click at [973, 328] on span "Soft drink" at bounding box center [974, 326] width 38 height 17
copy span "Soft drink"
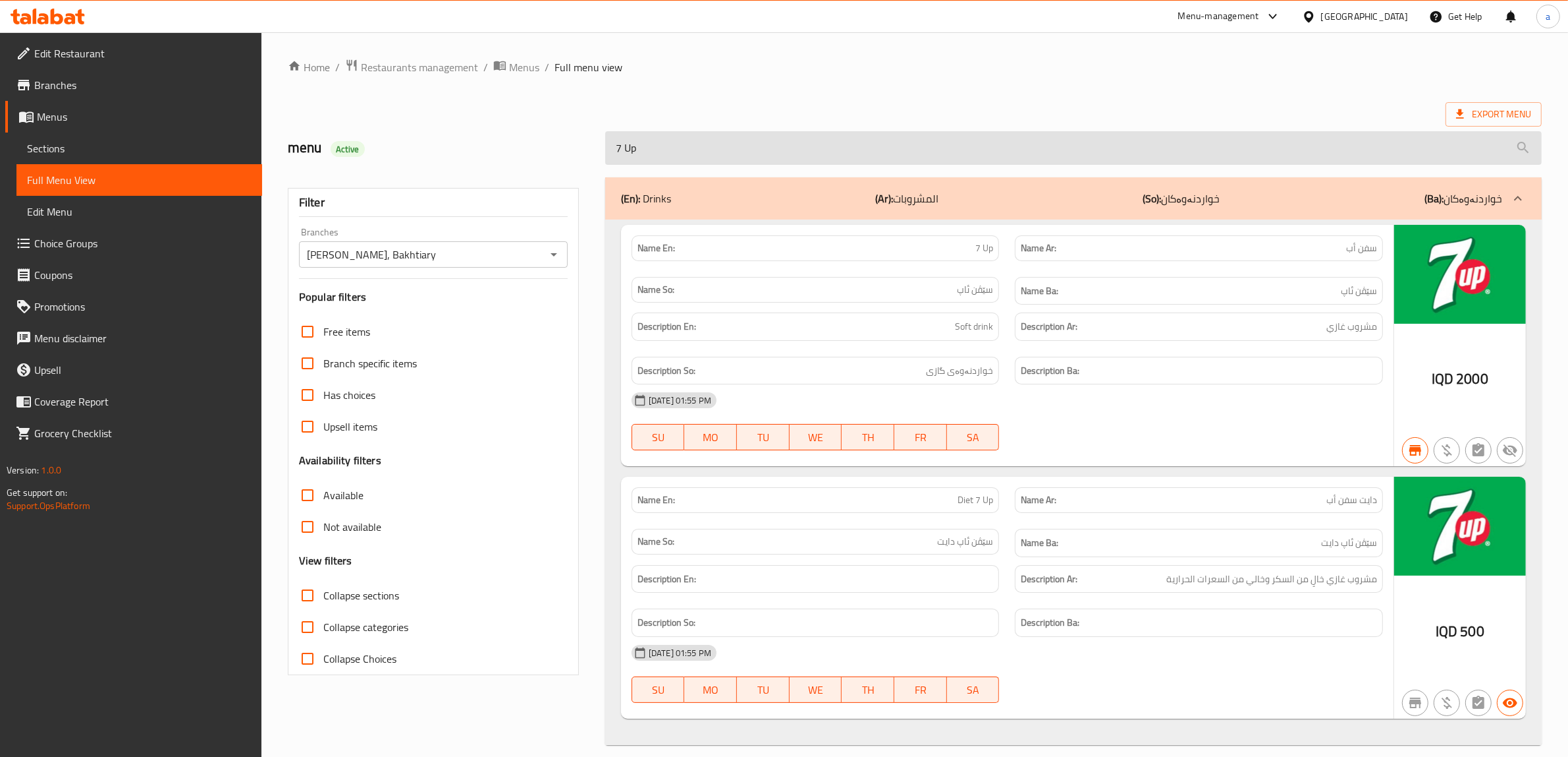
click at [768, 151] on input "7 Up" at bounding box center [1074, 148] width 937 height 33
paste input "Soft drink"
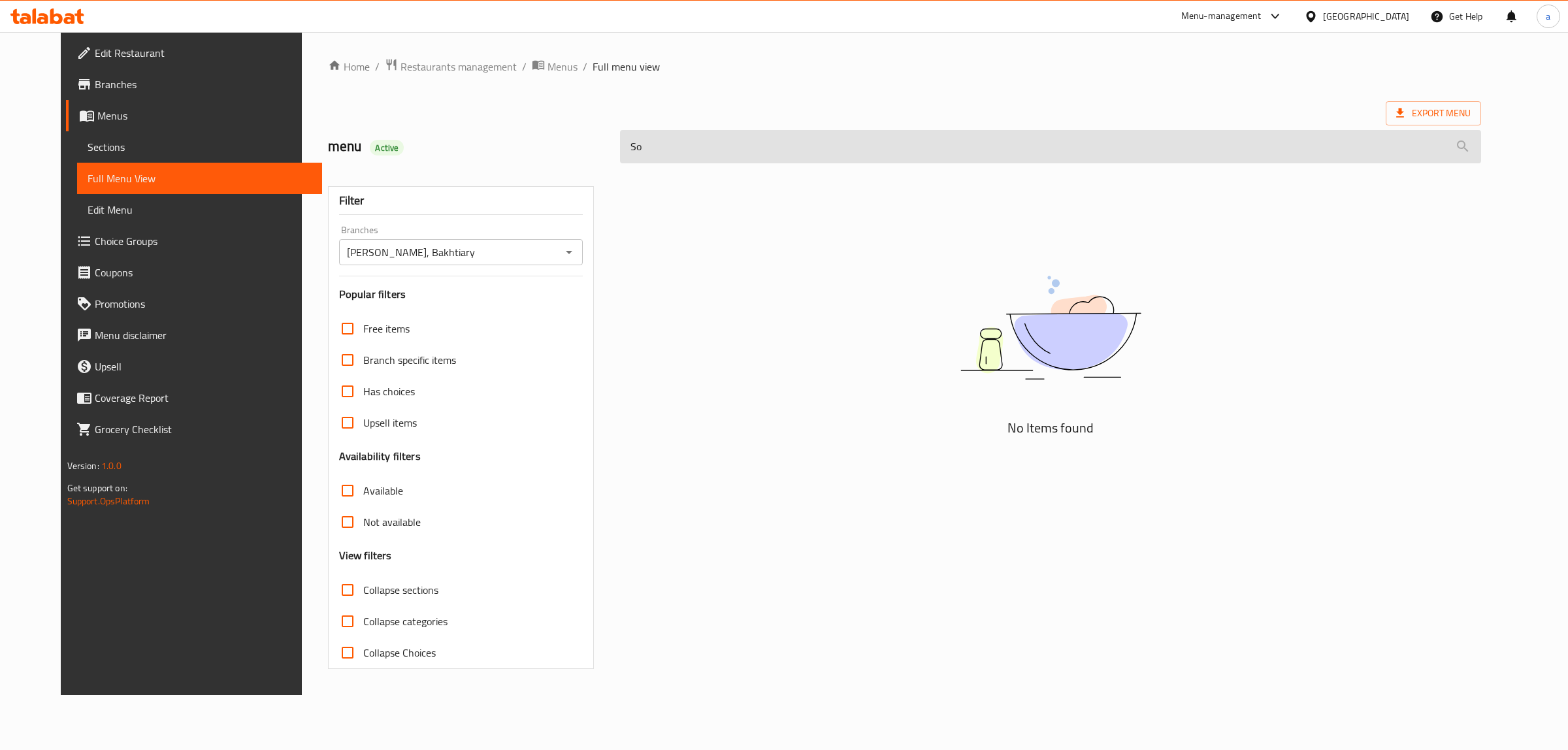
type input "S"
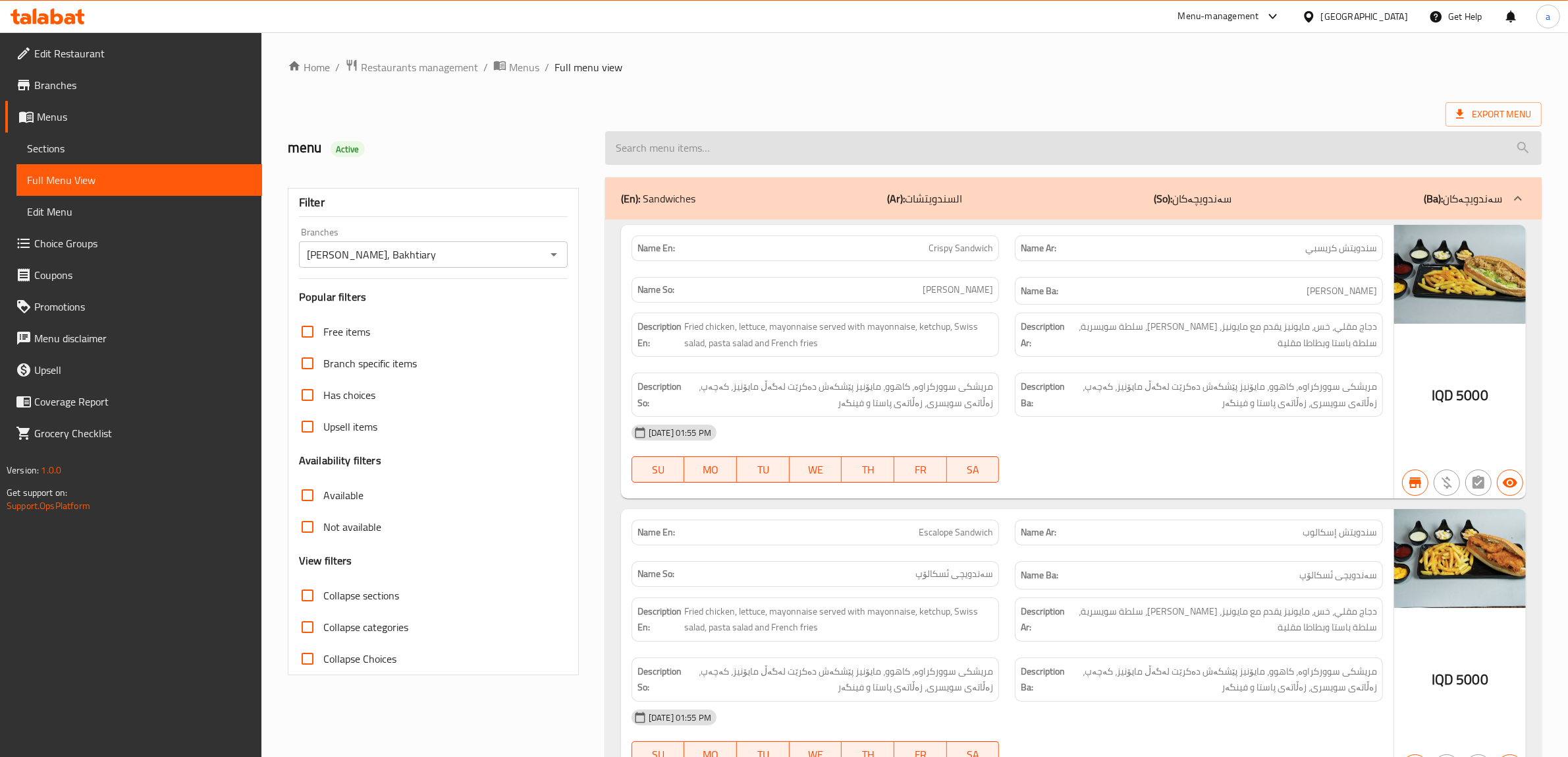
paste input "7 Up"
type input "7 Up"
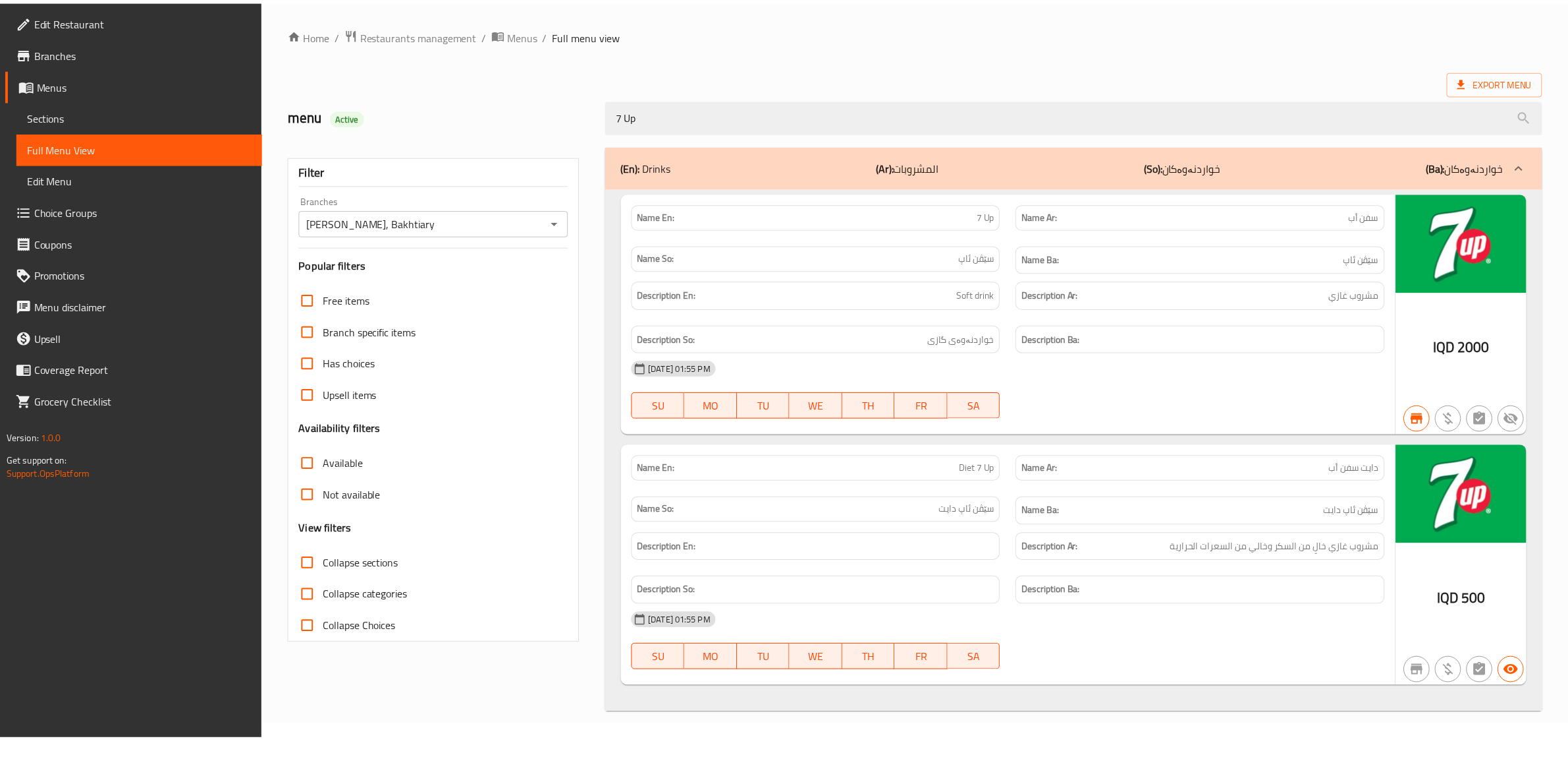
scroll to position [17, 0]
